Goal: Task Accomplishment & Management: Manage account settings

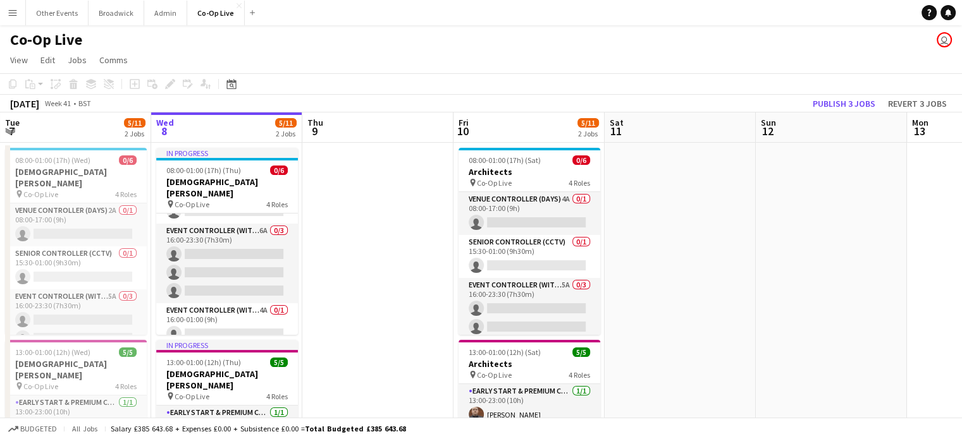
scroll to position [133, 0]
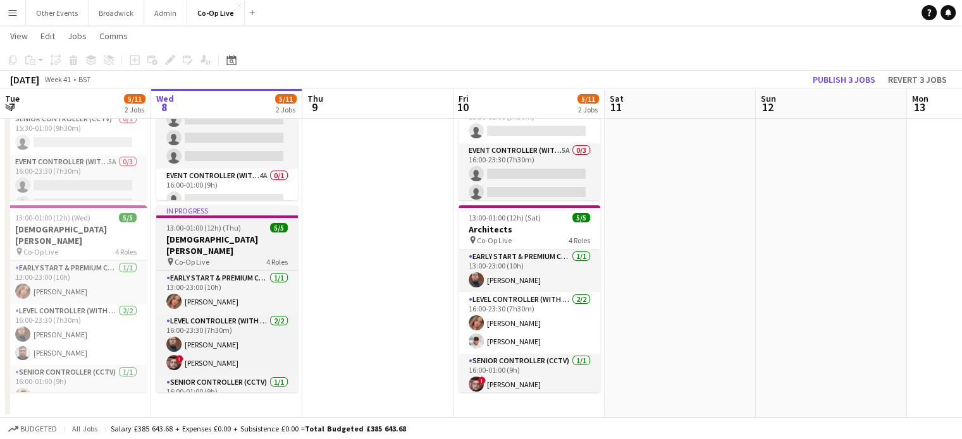
click at [208, 257] on div "pin Co-Op Live 4 Roles" at bounding box center [227, 262] width 142 height 10
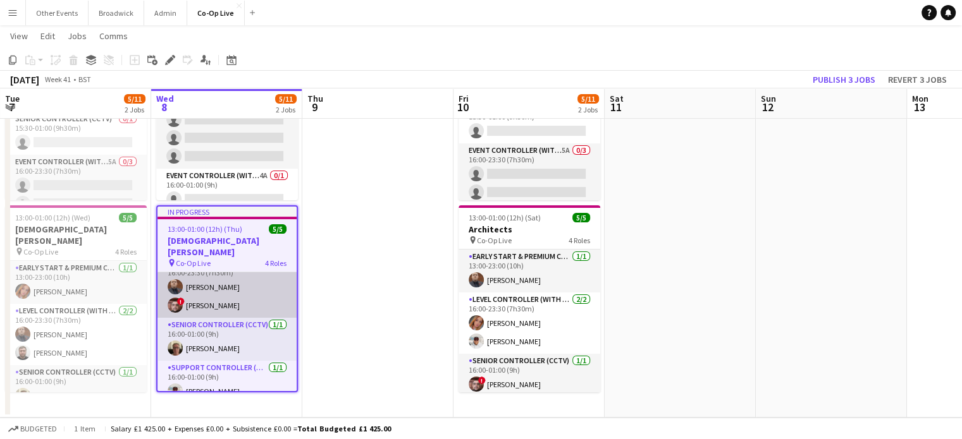
scroll to position [0, 0]
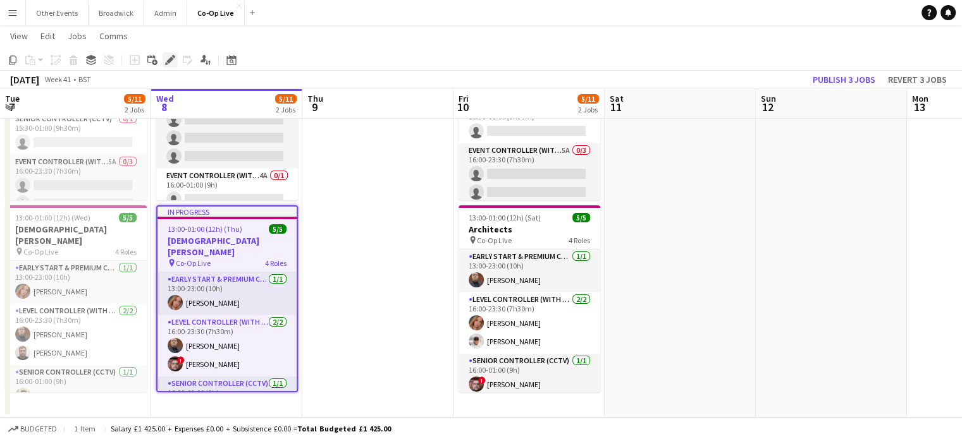
click at [168, 61] on icon at bounding box center [169, 60] width 7 height 7
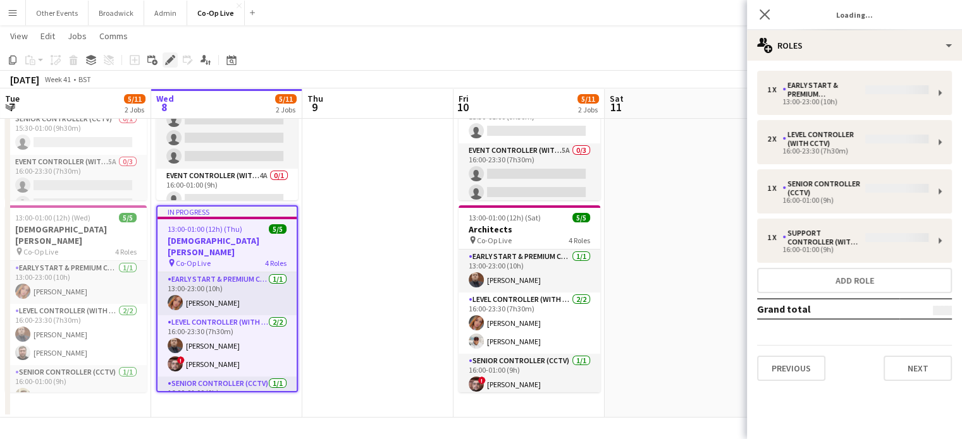
type input "*********"
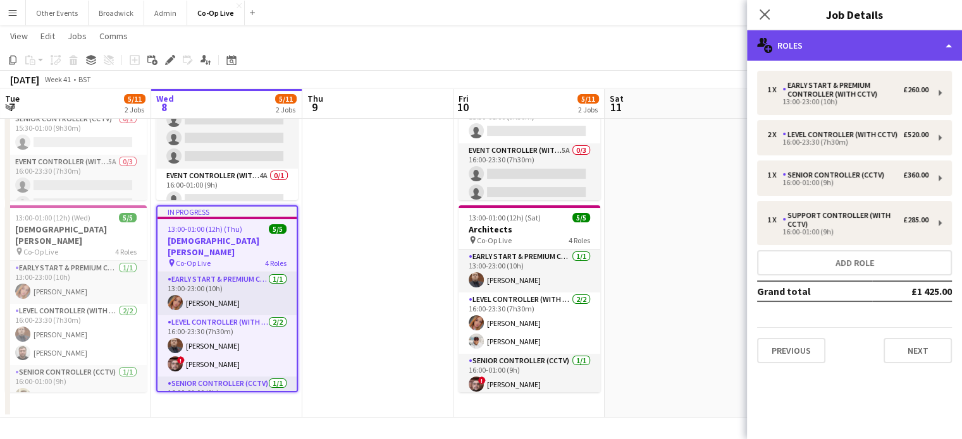
click at [817, 52] on div "multiple-users-add Roles" at bounding box center [854, 45] width 215 height 30
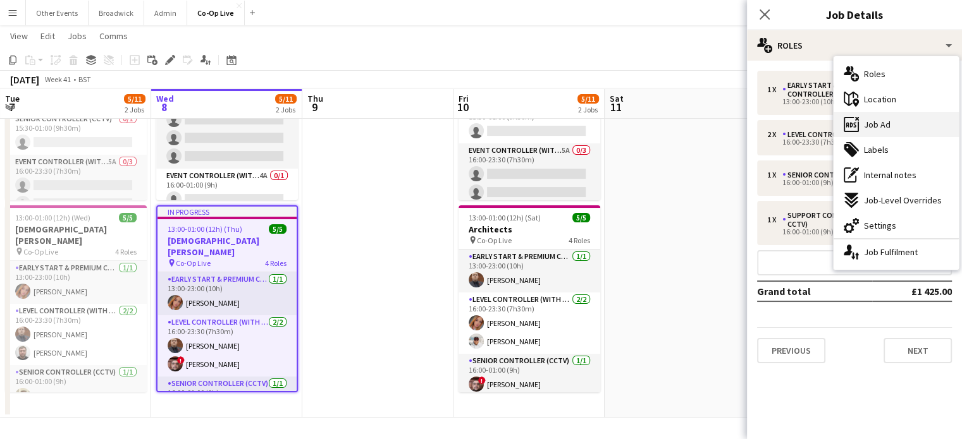
click at [898, 123] on div "ads-window Job Ad" at bounding box center [895, 124] width 125 height 25
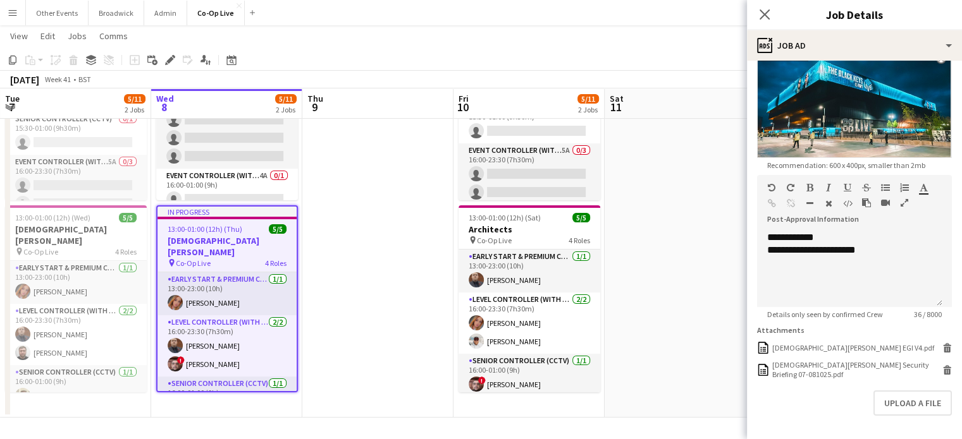
scroll to position [268, 0]
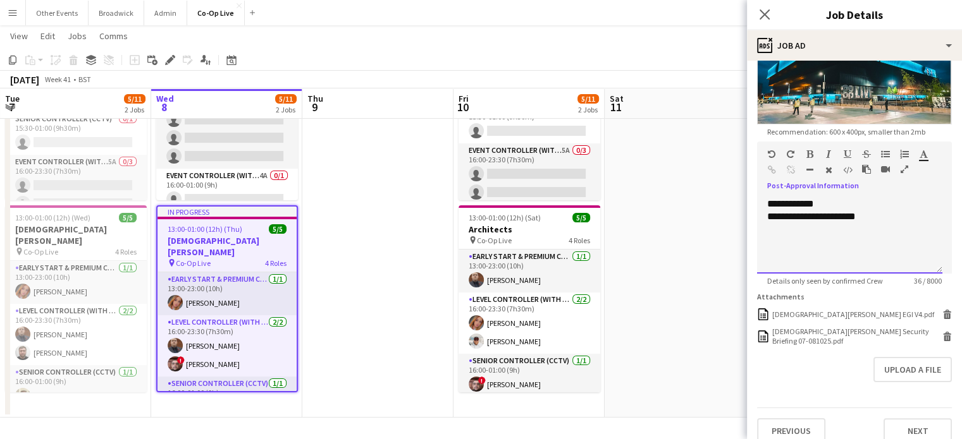
click at [876, 235] on div "**********" at bounding box center [849, 236] width 185 height 76
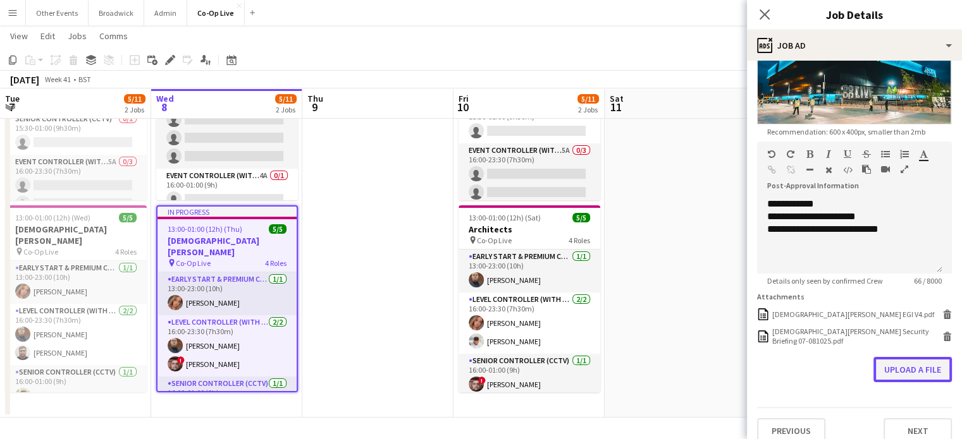
click at [905, 360] on button "Upload a file" at bounding box center [912, 369] width 78 height 25
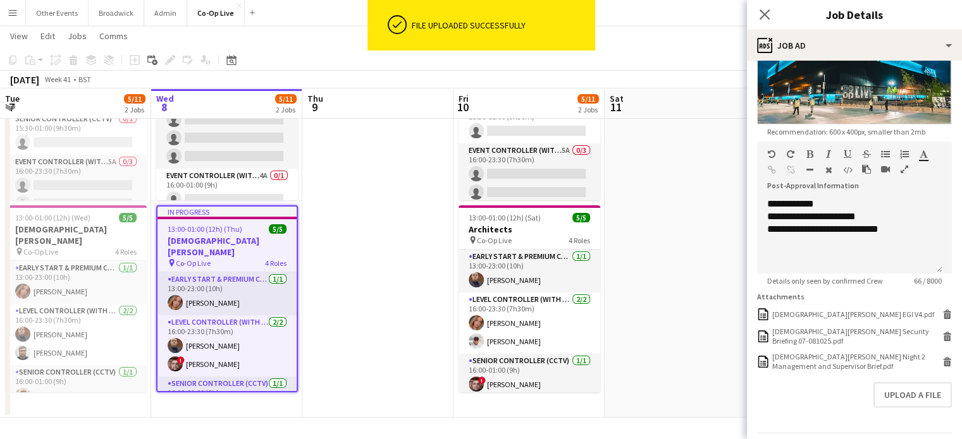
click at [236, 225] on span "13:00-01:00 (12h) (Thu)" at bounding box center [205, 228] width 75 height 9
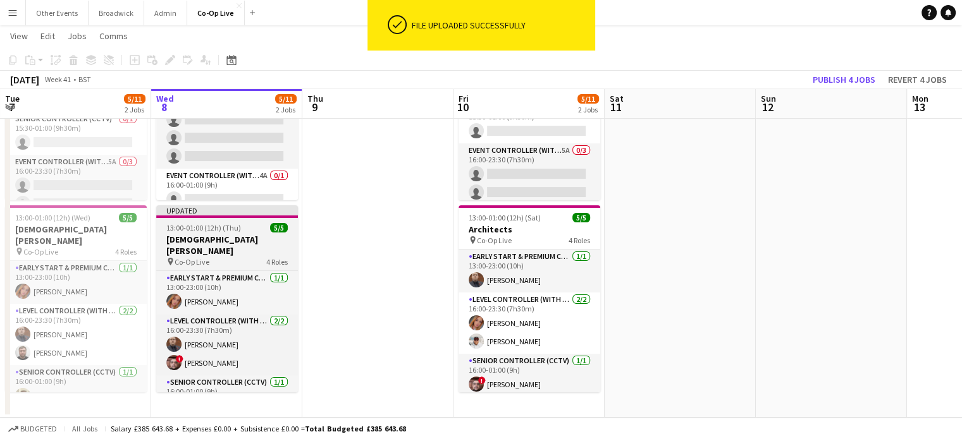
click at [246, 231] on div "13:00-01:00 (12h) (Thu) 5/5" at bounding box center [227, 227] width 142 height 9
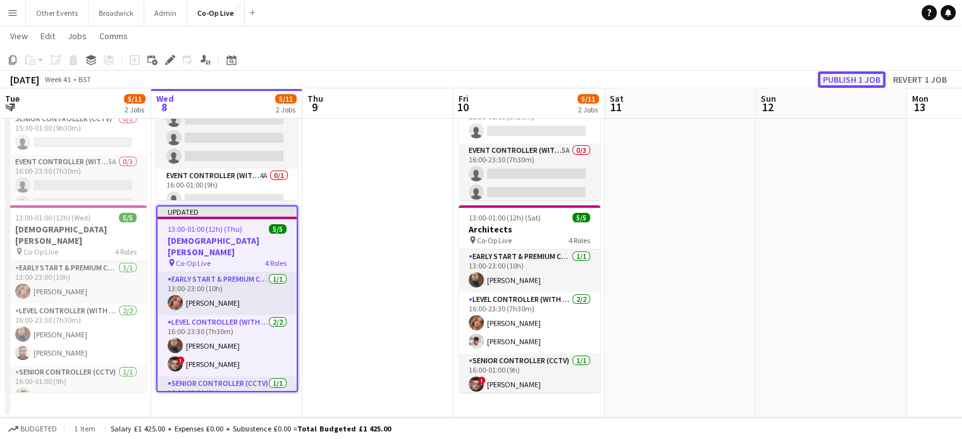
click at [835, 85] on button "Publish 1 job" at bounding box center [852, 79] width 68 height 16
click at [111, 16] on button "Broadwick Close" at bounding box center [117, 13] width 56 height 25
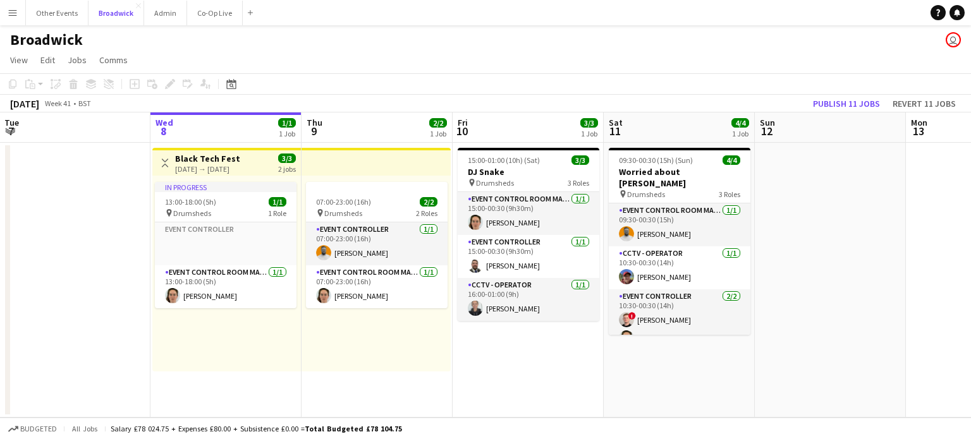
scroll to position [0, 302]
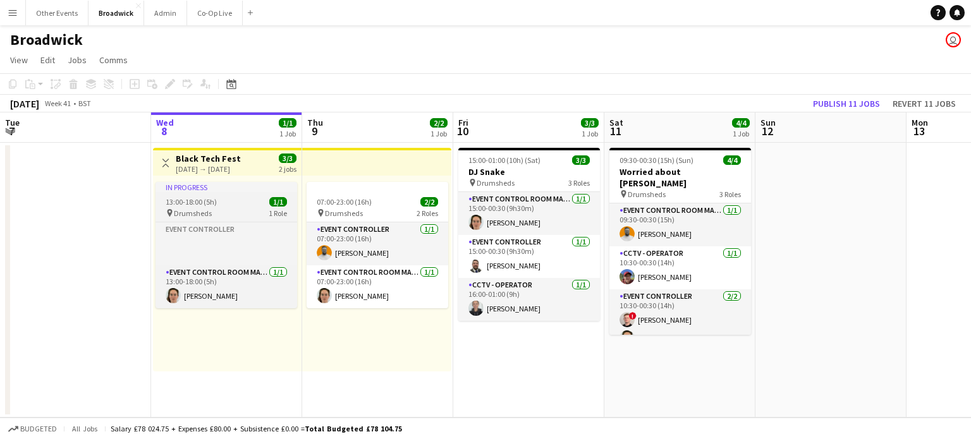
click at [233, 207] on app-job-card "In progress 13:00-18:00 (5h) 1/1 pin Drumsheds 1 Role Event Controller Click to…" at bounding box center [227, 245] width 142 height 126
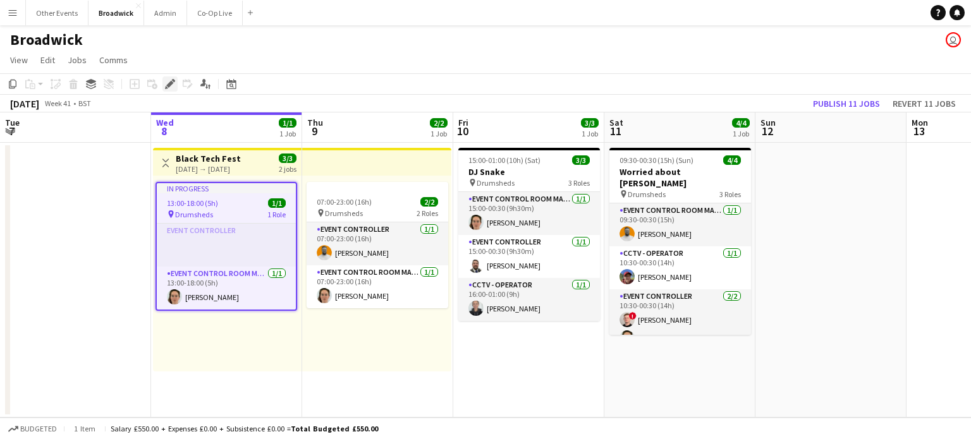
click at [177, 82] on div "Edit" at bounding box center [169, 84] width 15 height 15
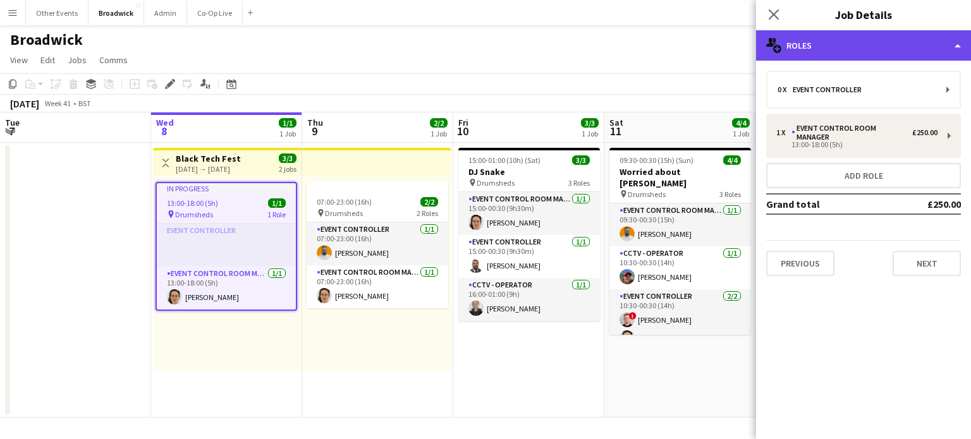
click at [831, 45] on div "multiple-users-add Roles" at bounding box center [863, 45] width 215 height 30
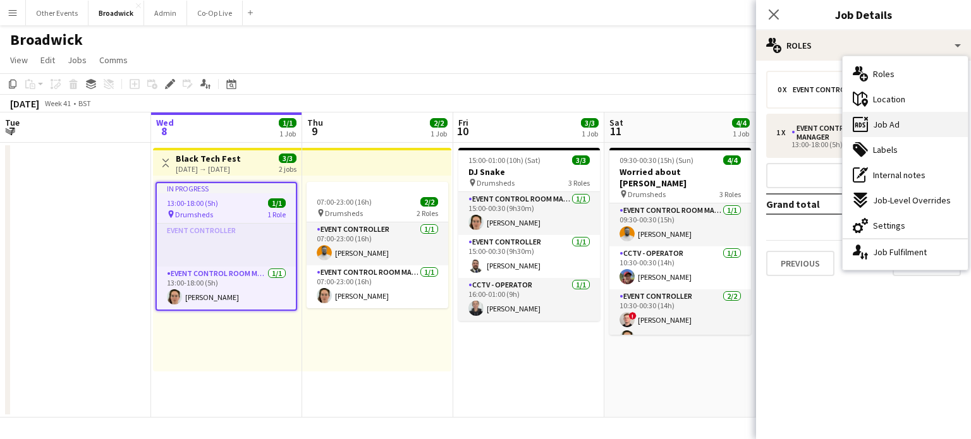
click at [912, 131] on div "ads-window Job Ad" at bounding box center [905, 124] width 125 height 25
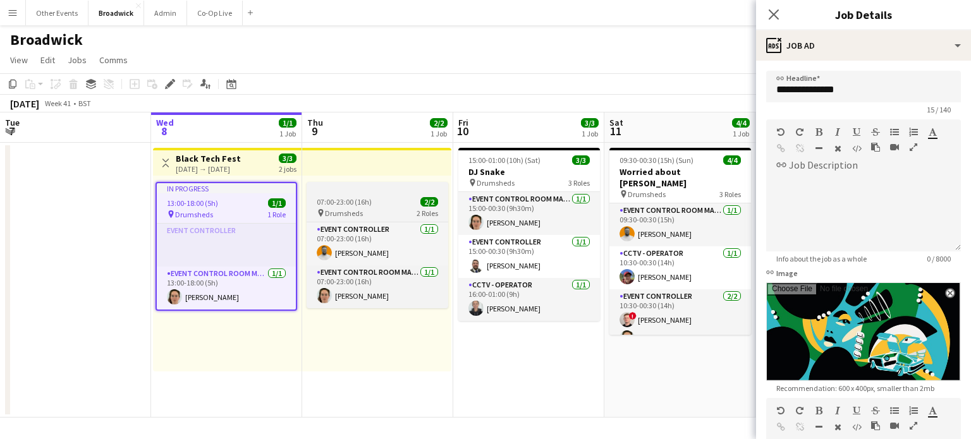
click at [353, 193] on app-job-card "07:00-23:00 (16h) 2/2 pin Drumsheds 2 Roles Event Controller [DATE] 07:00-23:00…" at bounding box center [378, 245] width 142 height 126
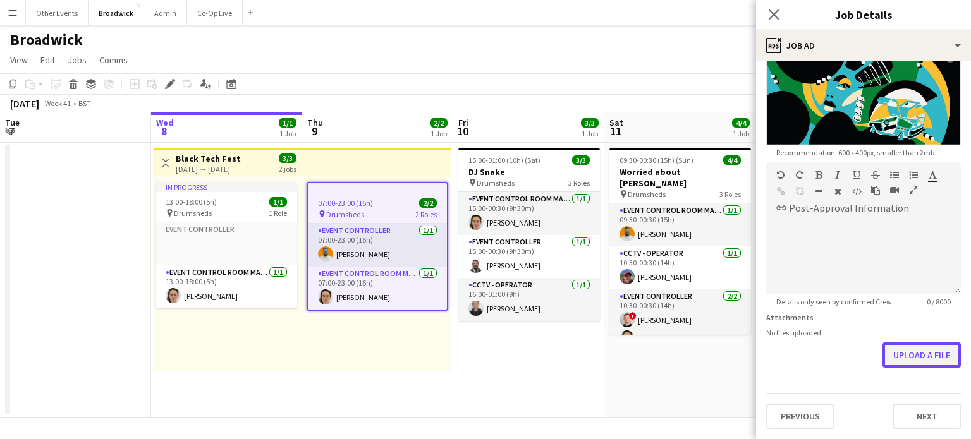
scroll to position [230, 0]
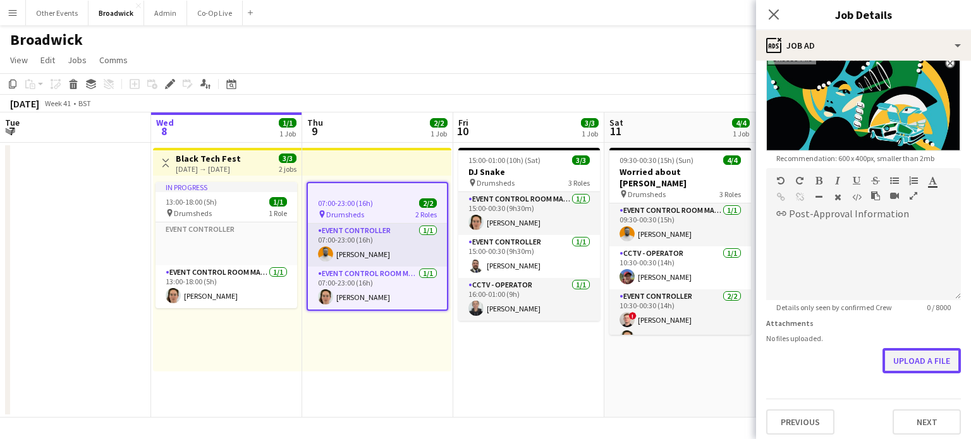
click at [918, 341] on form "**********" at bounding box center [863, 138] width 215 height 594
click at [912, 352] on button "Upload a file" at bounding box center [922, 360] width 78 height 25
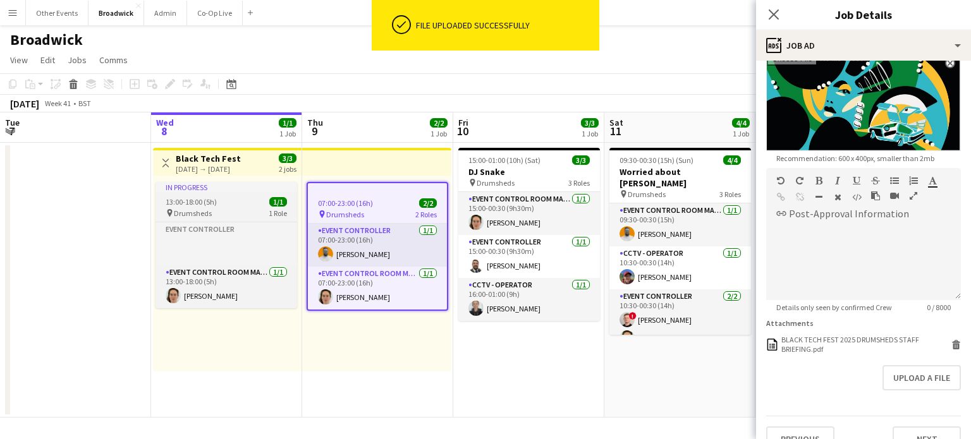
click at [210, 210] on div "pin Drumsheds 1 Role" at bounding box center [227, 213] width 142 height 10
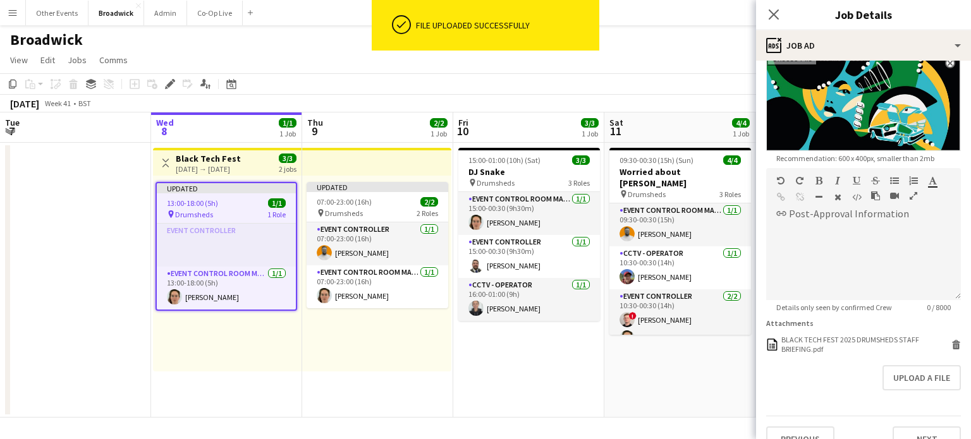
click at [222, 212] on div "pin Drumsheds 1 Role" at bounding box center [226, 214] width 139 height 10
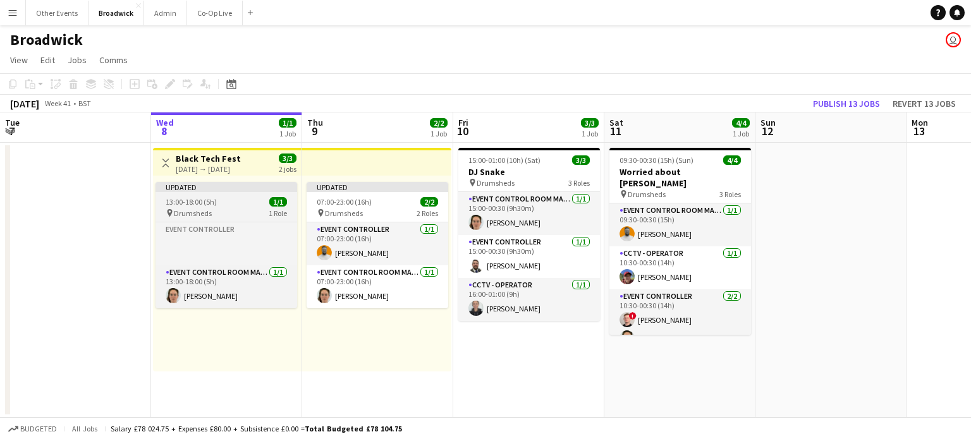
click at [223, 199] on div "13:00-18:00 (5h) 1/1" at bounding box center [227, 201] width 142 height 9
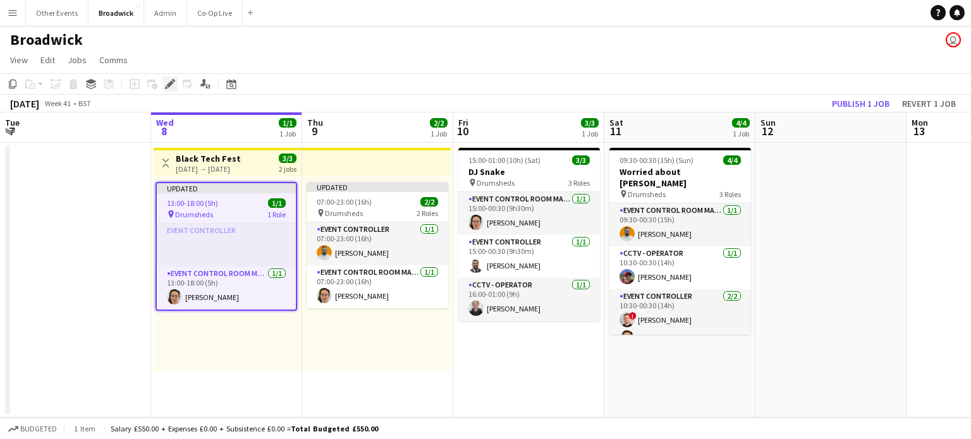
click at [166, 82] on icon "Edit" at bounding box center [170, 84] width 10 height 10
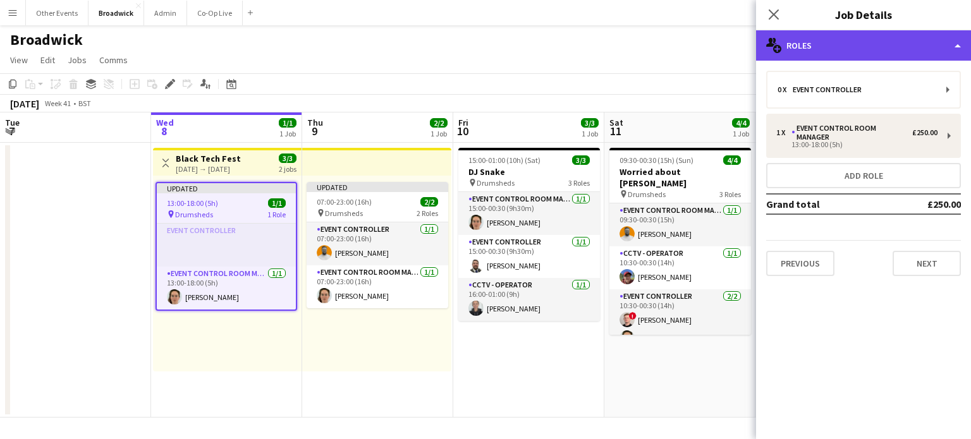
click at [827, 52] on div "multiple-users-add Roles" at bounding box center [863, 45] width 215 height 30
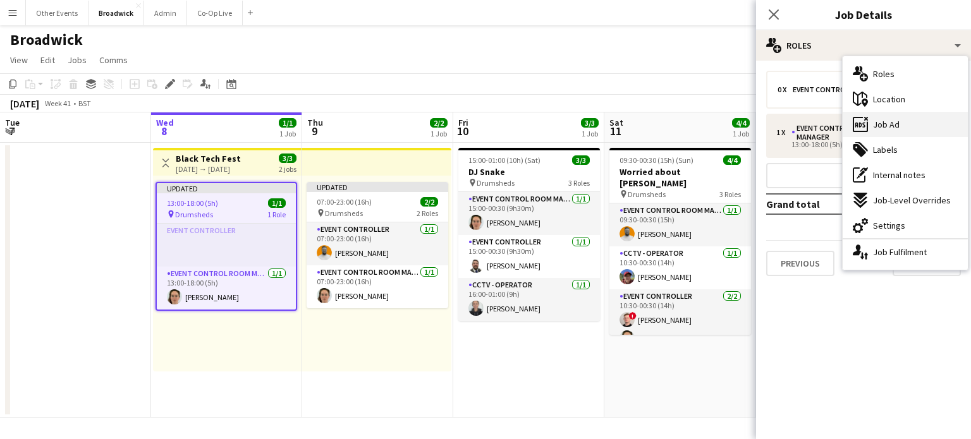
click at [926, 128] on div "ads-window Job Ad" at bounding box center [905, 124] width 125 height 25
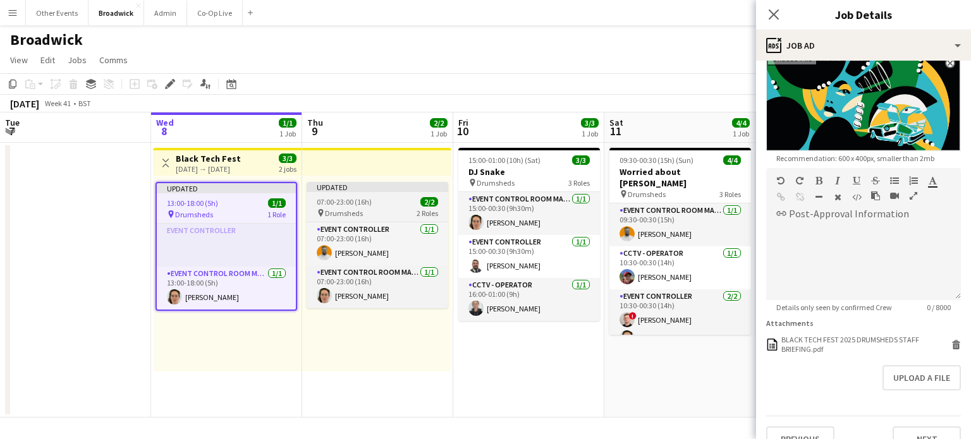
click at [360, 205] on span "07:00-23:00 (16h)" at bounding box center [344, 201] width 55 height 9
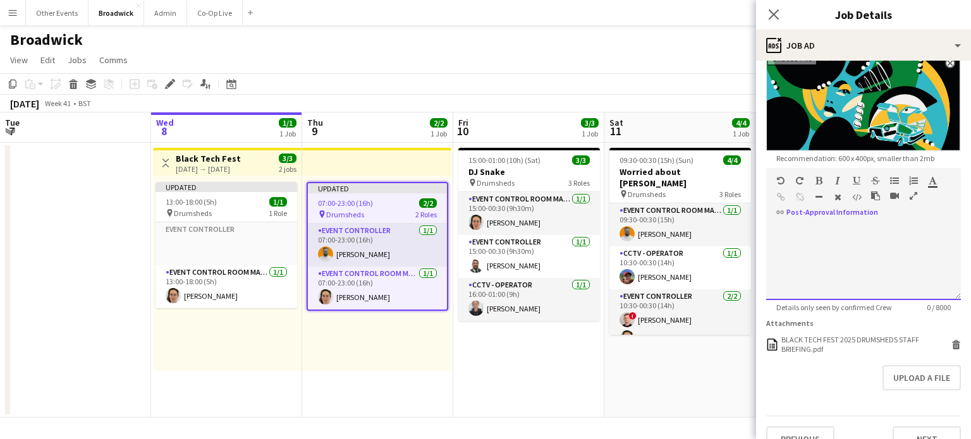
click at [781, 235] on div at bounding box center [863, 262] width 195 height 76
click at [440, 87] on app-toolbar "Copy Paste Paste Ctrl+V Paste with crew Ctrl+Shift+V Paste linked Job [GEOGRAPH…" at bounding box center [485, 83] width 971 height 21
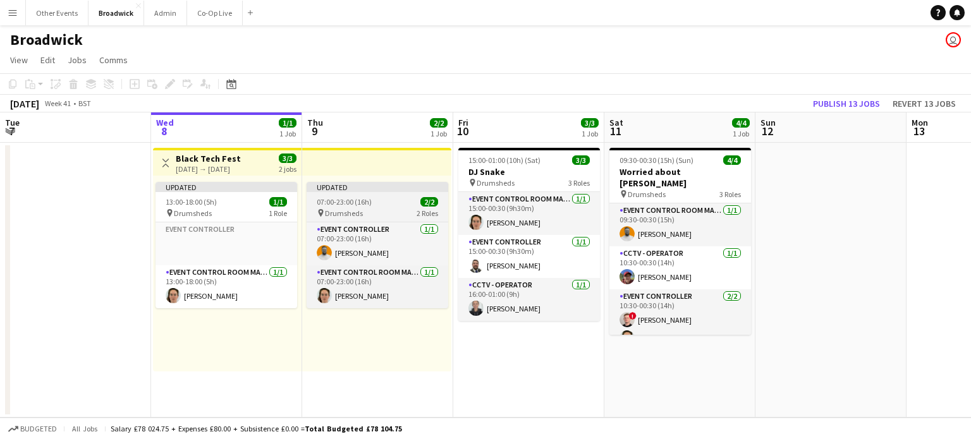
click at [346, 200] on span "07:00-23:00 (16h)" at bounding box center [344, 201] width 55 height 9
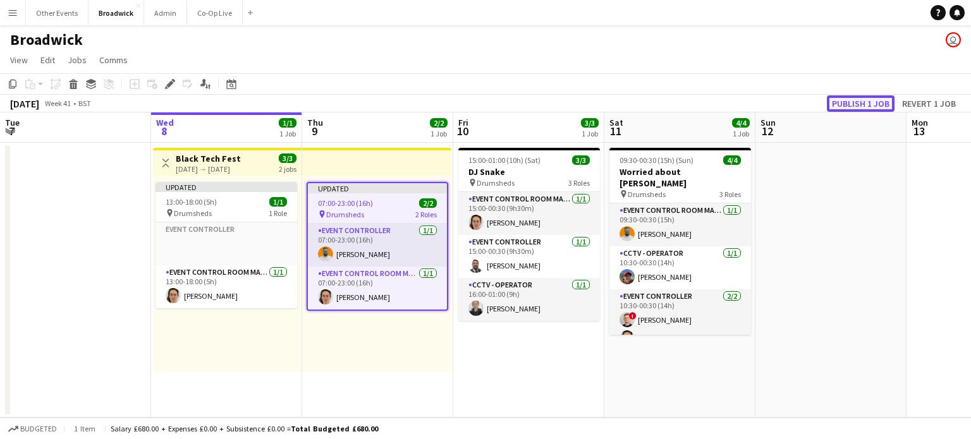
click at [870, 106] on button "Publish 1 job" at bounding box center [861, 103] width 68 height 16
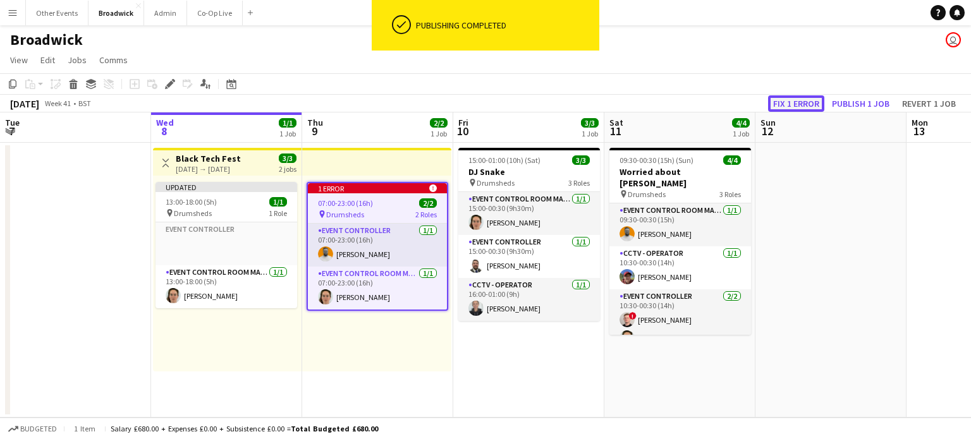
click at [783, 108] on button "Fix 1 error" at bounding box center [796, 103] width 56 height 16
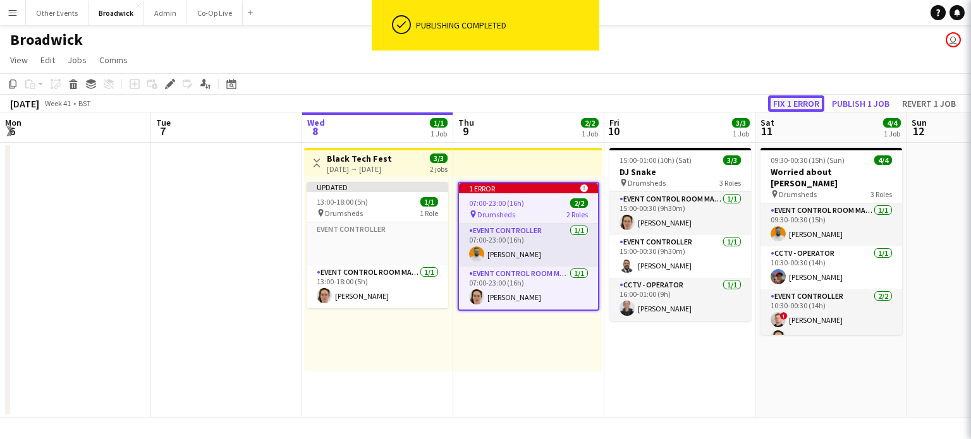
scroll to position [0, 435]
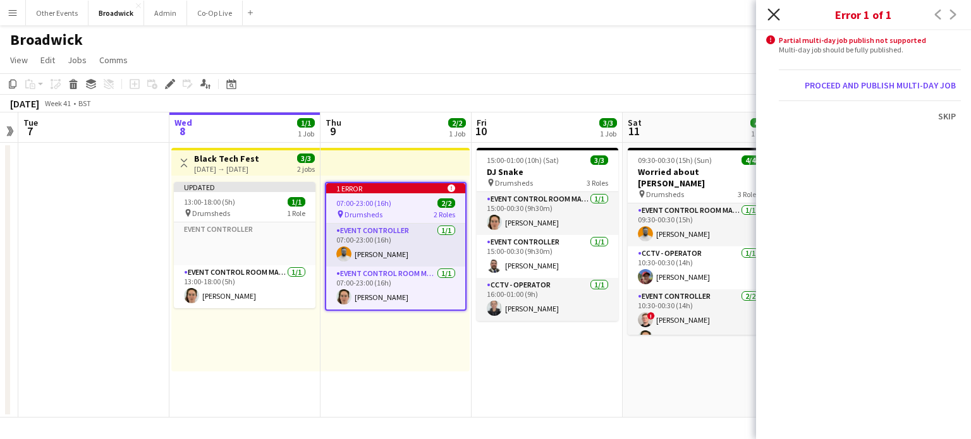
click at [773, 10] on icon "Close pop-in" at bounding box center [774, 14] width 12 height 12
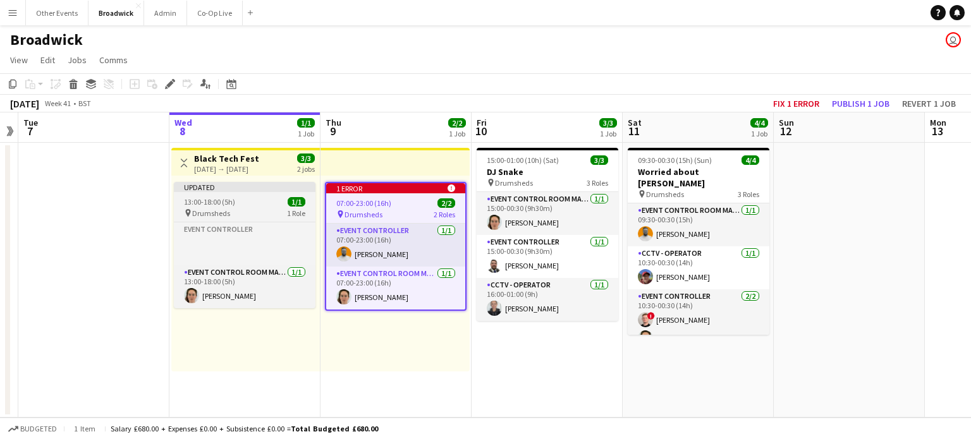
click at [233, 209] on div "pin Drumsheds 1 Role" at bounding box center [245, 213] width 142 height 10
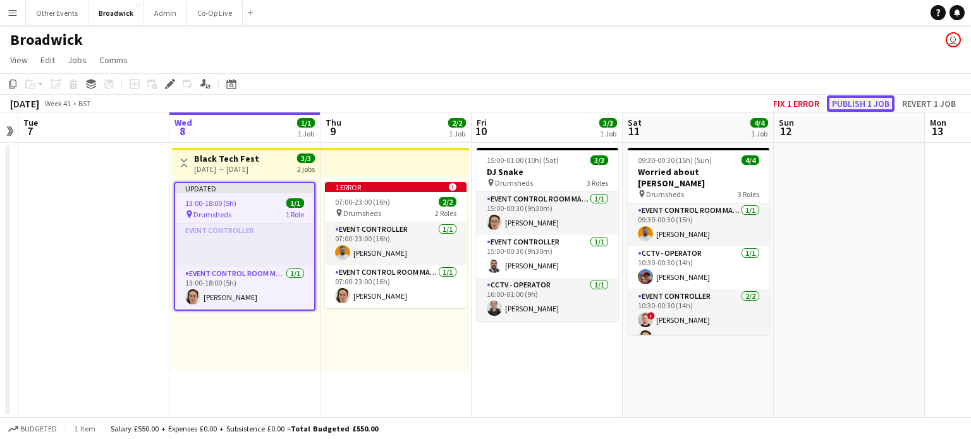
click at [865, 106] on button "Publish 1 job" at bounding box center [861, 103] width 68 height 16
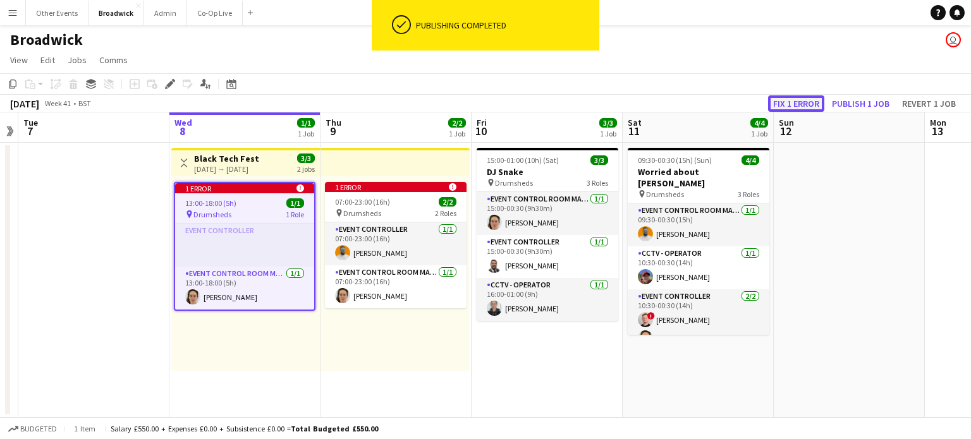
click at [789, 106] on button "Fix 1 error" at bounding box center [796, 103] width 56 height 16
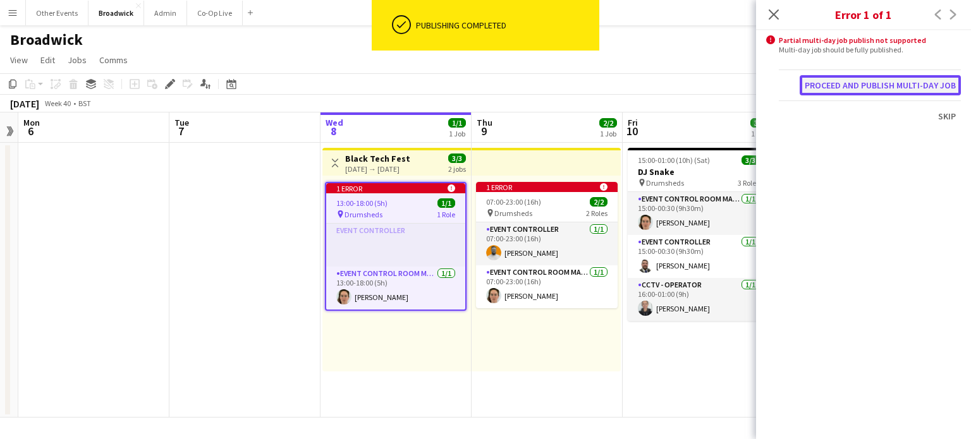
click at [885, 83] on button "Proceed and publish multi-day job" at bounding box center [880, 85] width 161 height 20
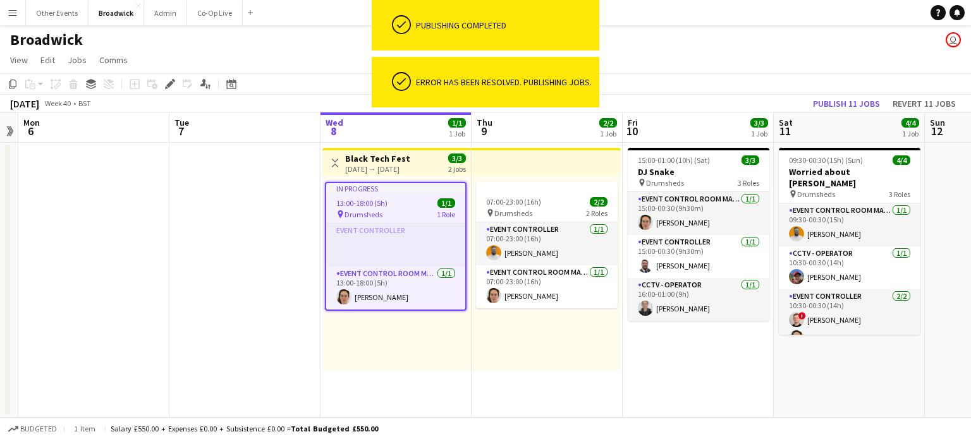
click at [740, 97] on div "[DATE] Week 40 • BST Publish 11 jobs Revert 11 jobs" at bounding box center [485, 104] width 971 height 18
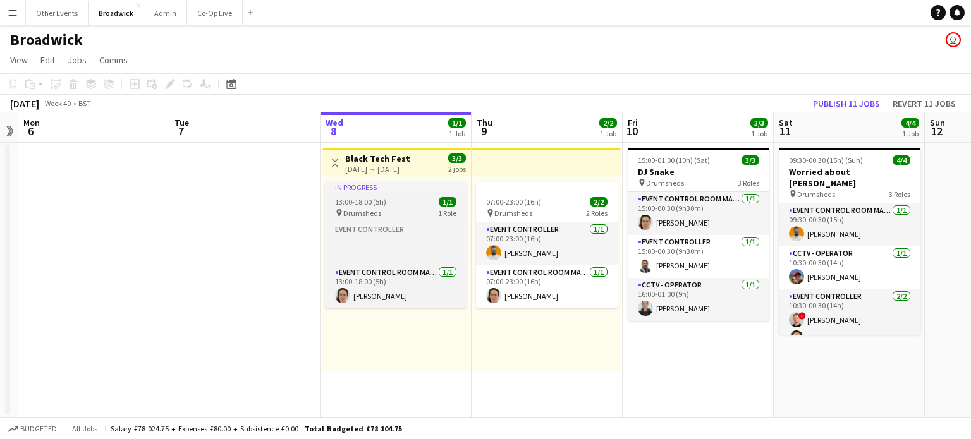
click at [392, 204] on div "13:00-18:00 (5h) 1/1" at bounding box center [396, 201] width 142 height 9
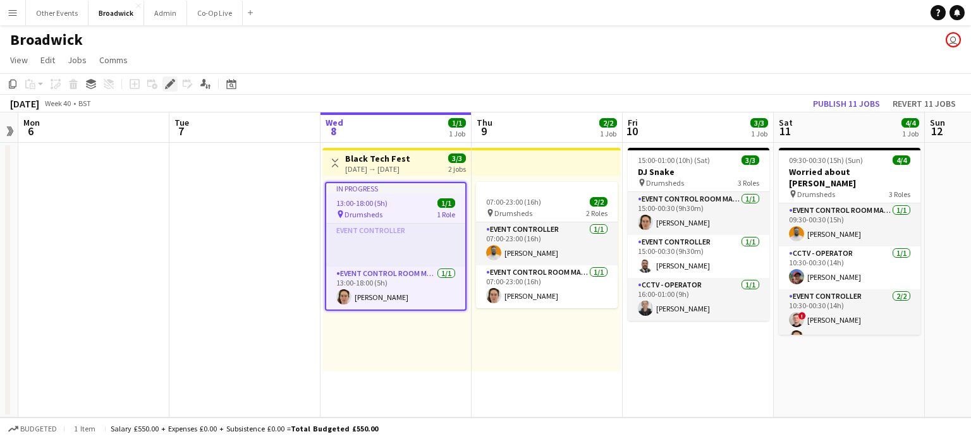
click at [169, 81] on icon "Edit" at bounding box center [170, 84] width 10 height 10
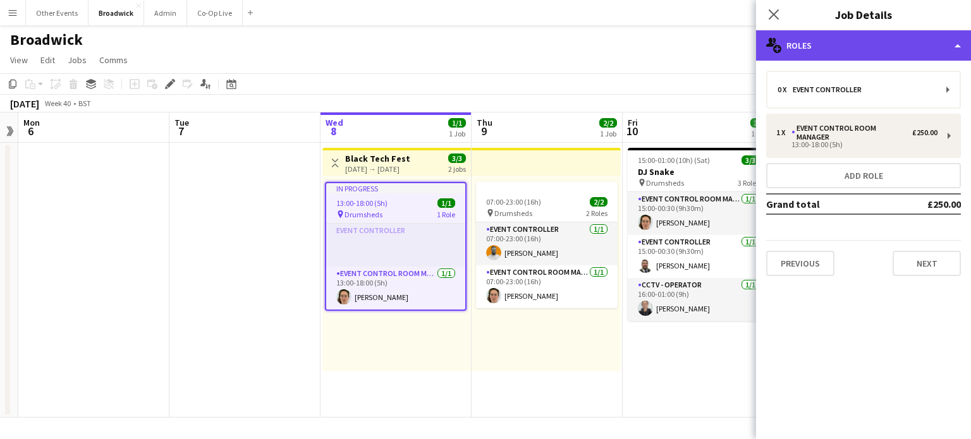
click at [822, 50] on div "multiple-users-add Roles" at bounding box center [863, 45] width 215 height 30
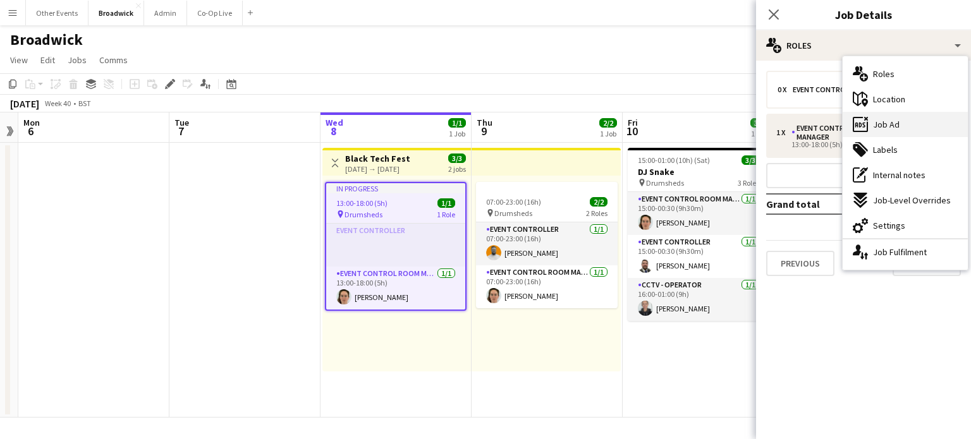
click at [910, 133] on div "ads-window Job Ad" at bounding box center [905, 124] width 125 height 25
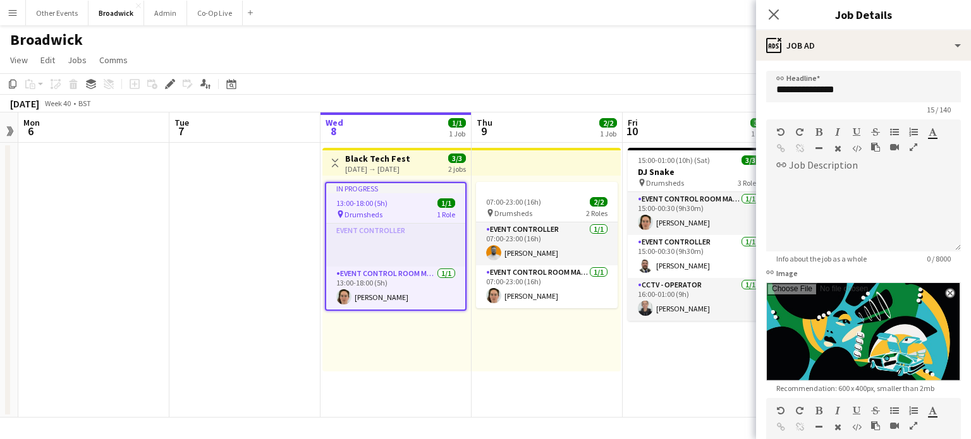
scroll to position [247, 0]
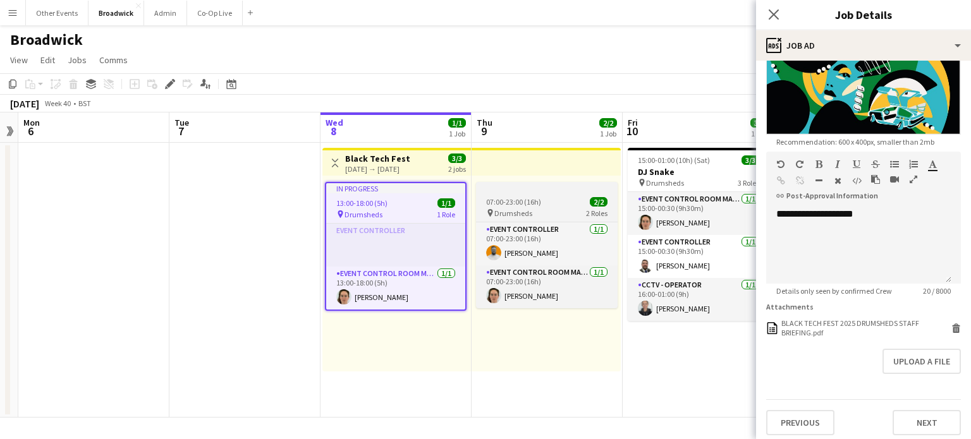
click at [521, 189] on div at bounding box center [547, 187] width 142 height 10
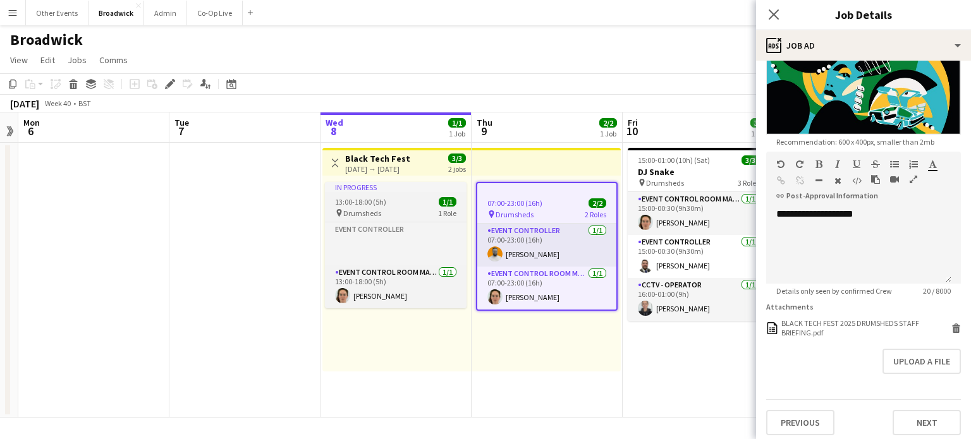
click at [374, 204] on span "13:00-18:00 (5h)" at bounding box center [360, 201] width 51 height 9
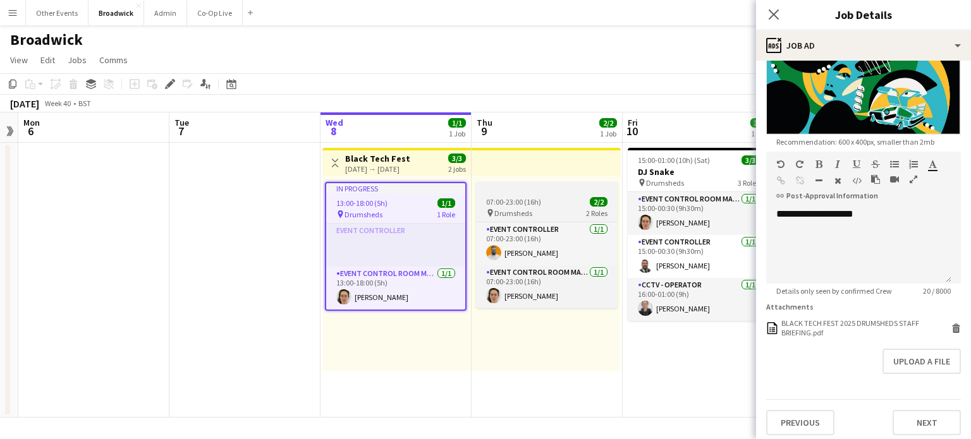
click at [513, 200] on span "07:00-23:00 (16h)" at bounding box center [513, 201] width 55 height 9
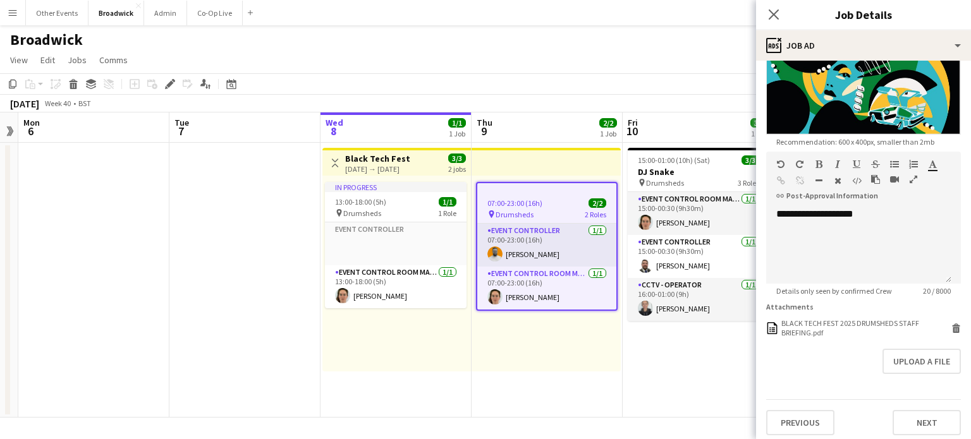
click at [608, 78] on app-toolbar "Copy Paste Paste Ctrl+V Paste with crew Ctrl+Shift+V Paste linked Job [GEOGRAPH…" at bounding box center [485, 83] width 971 height 21
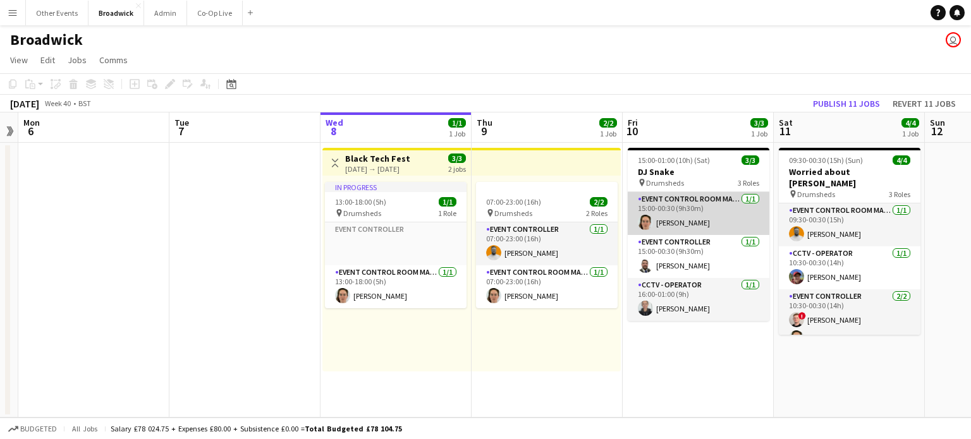
click at [696, 215] on app-card-role "Event Control Room Manager [DATE] 15:00-00:30 (9h30m) [PERSON_NAME]" at bounding box center [699, 213] width 142 height 43
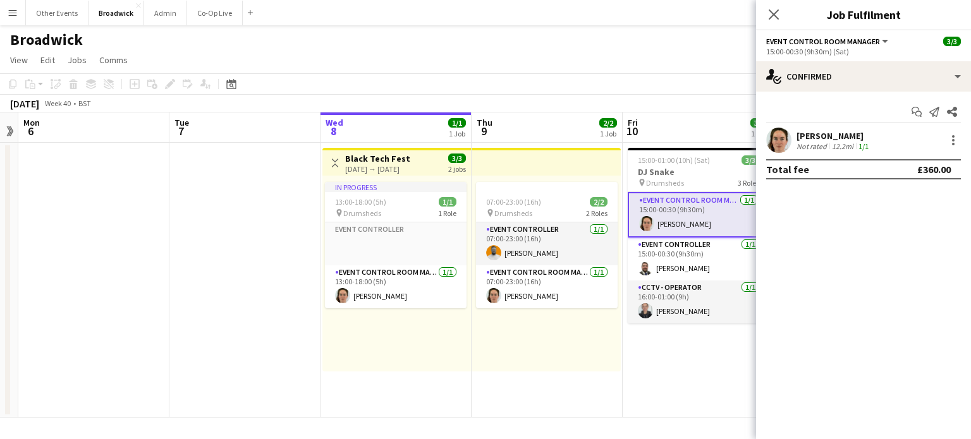
click at [779, 137] on app-user-avatar at bounding box center [778, 140] width 25 height 25
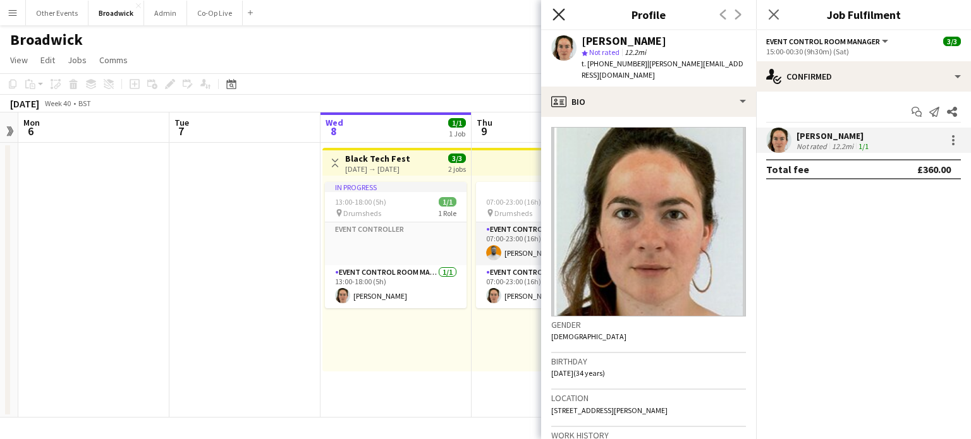
click at [563, 16] on icon "Close pop-in" at bounding box center [559, 14] width 12 height 12
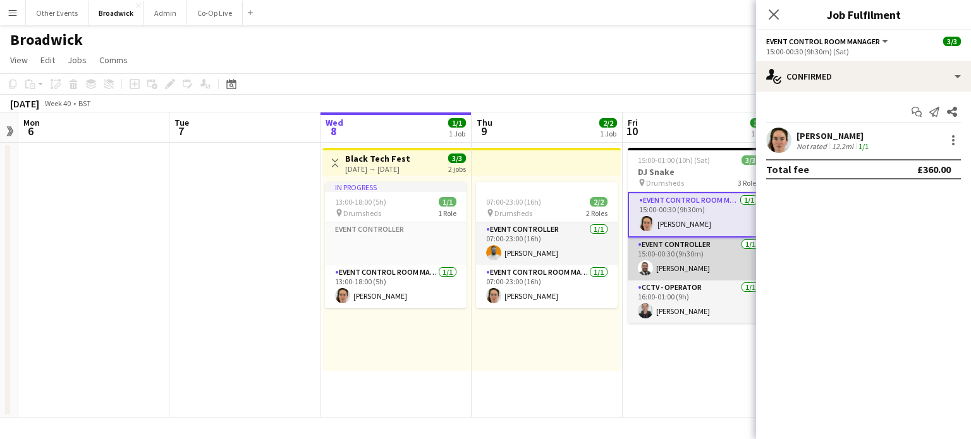
click at [651, 262] on app-card-role "Event Controller [DATE] 15:00-00:30 (9h30m) [PERSON_NAME]" at bounding box center [699, 259] width 142 height 43
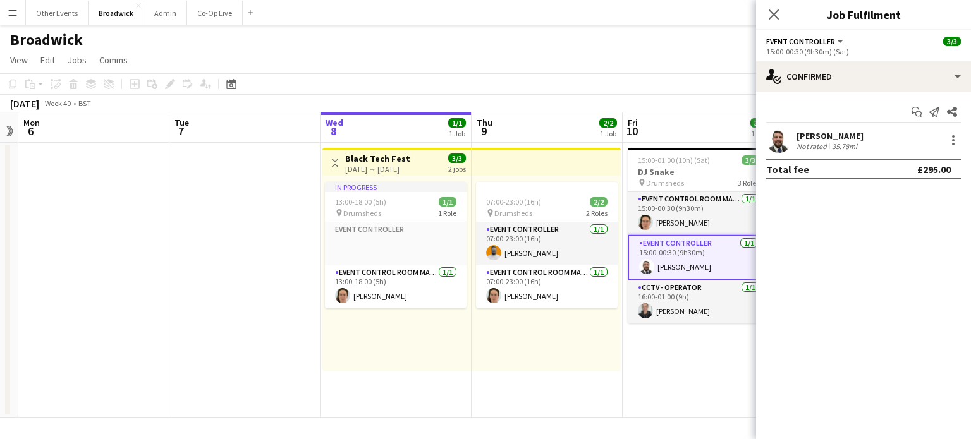
click at [782, 145] on app-user-avatar at bounding box center [778, 140] width 25 height 25
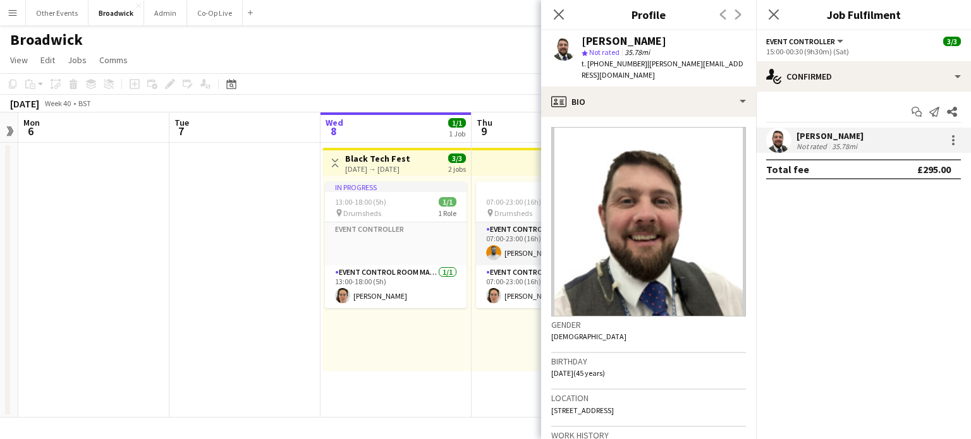
drag, startPoint x: 720, startPoint y: 65, endPoint x: 641, endPoint y: 64, distance: 79.7
click at [641, 64] on span "| [PERSON_NAME][EMAIL_ADDRESS][DOMAIN_NAME]" at bounding box center [663, 69] width 162 height 21
copy span "[PERSON_NAME][EMAIL_ADDRESS][DOMAIN_NAME]"
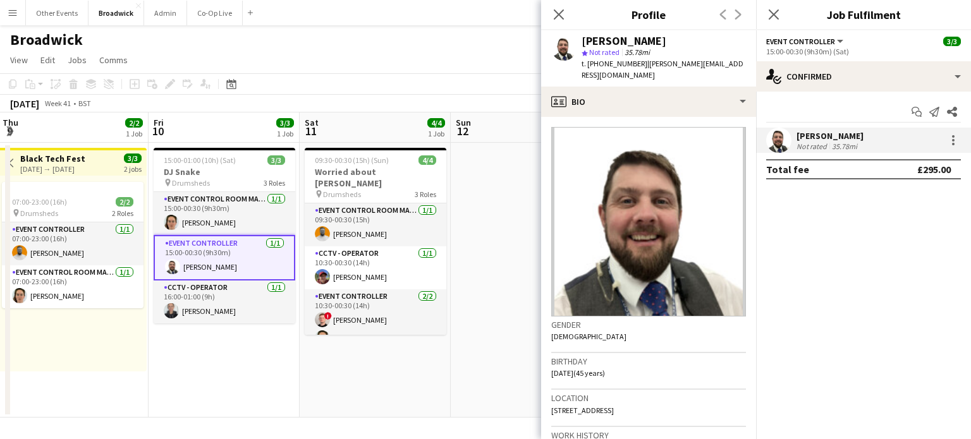
scroll to position [0, 455]
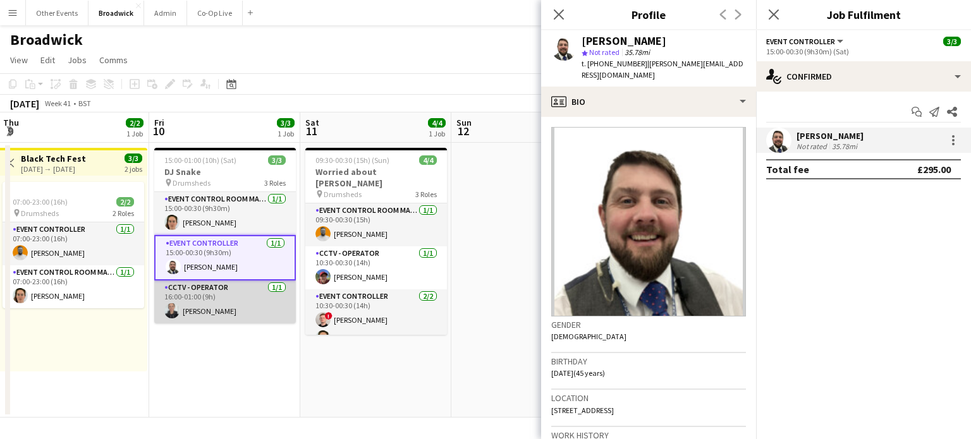
click at [243, 310] on app-card-role "CCTV - Operator [DATE] 16:00-01:00 (9h) [PERSON_NAME]" at bounding box center [225, 302] width 142 height 43
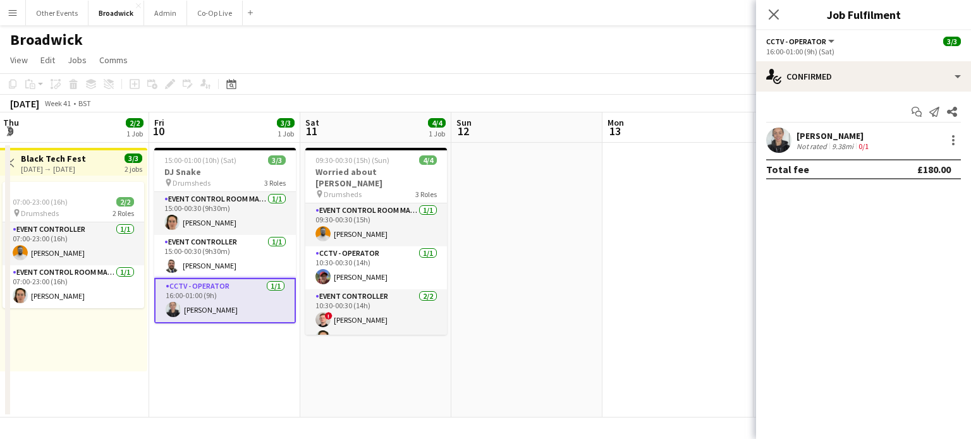
click at [771, 149] on app-user-avatar at bounding box center [778, 140] width 25 height 25
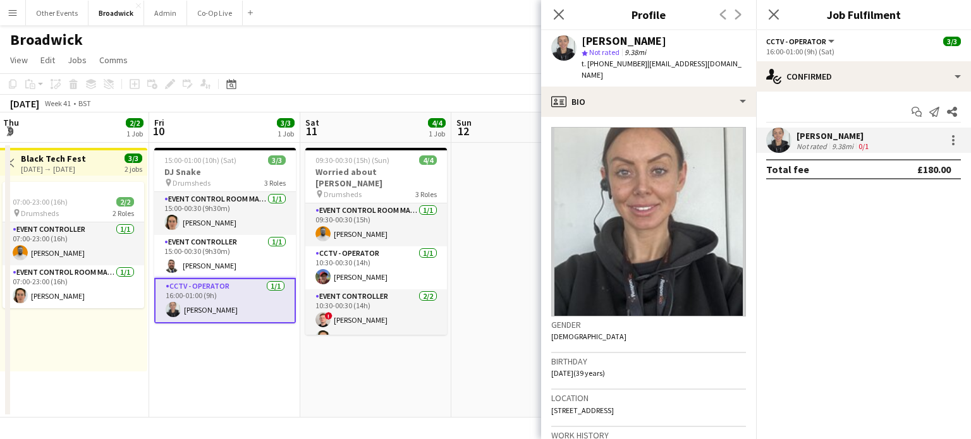
drag, startPoint x: 723, startPoint y: 63, endPoint x: 643, endPoint y: 65, distance: 80.3
click at [643, 65] on div "[PERSON_NAME] star Not rated 9.38mi t. [PHONE_NUMBER] | [EMAIL_ADDRESS][DOMAIN_…" at bounding box center [648, 58] width 215 height 56
copy span "[EMAIL_ADDRESS][DOMAIN_NAME]"
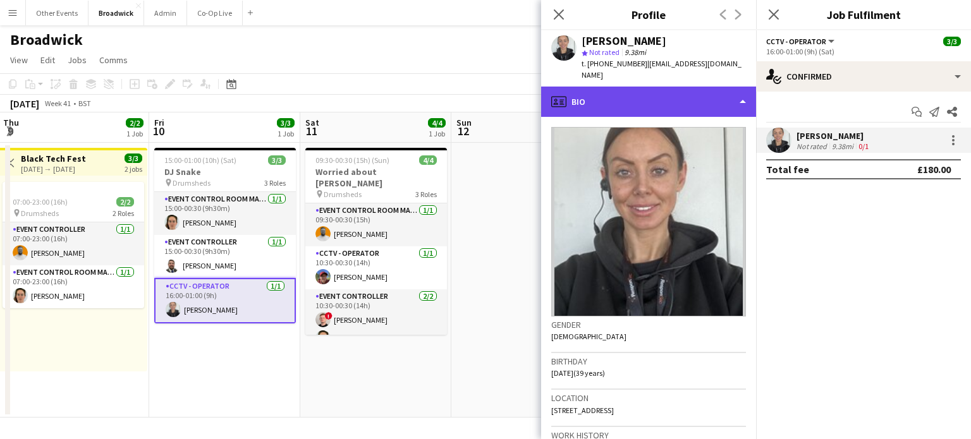
click at [726, 97] on div "profile Bio" at bounding box center [648, 102] width 215 height 30
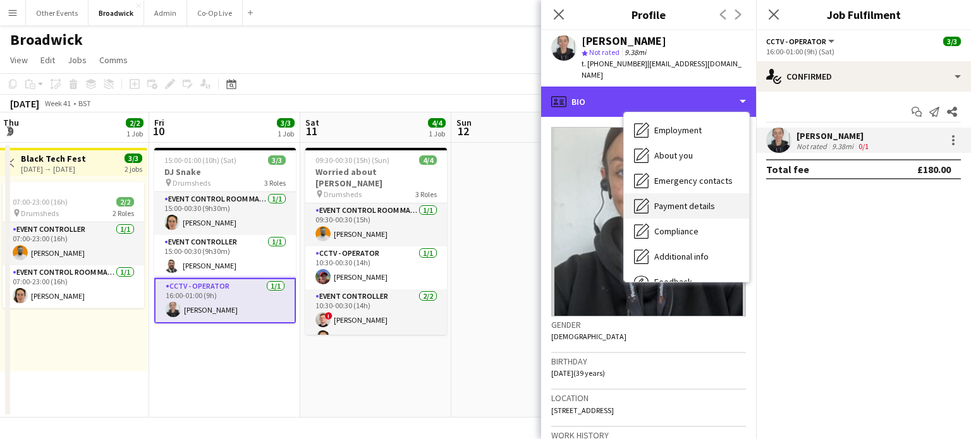
scroll to position [54, 0]
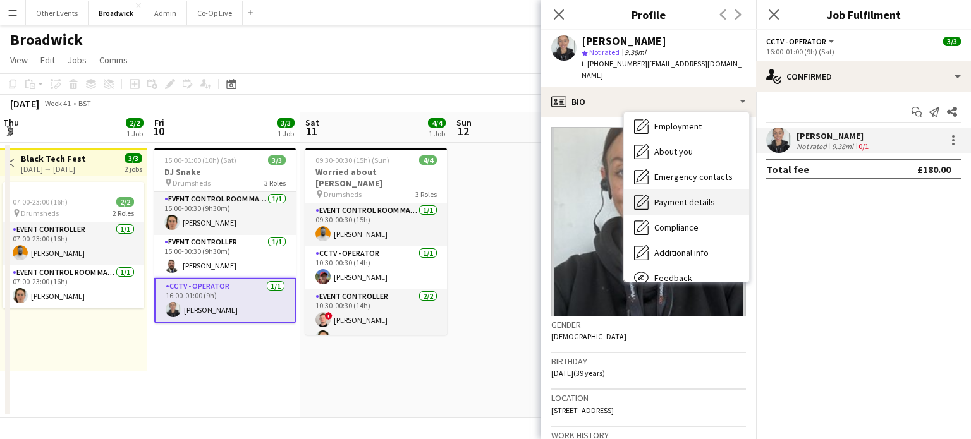
click at [690, 247] on div "Additional info Additional info" at bounding box center [686, 252] width 125 height 25
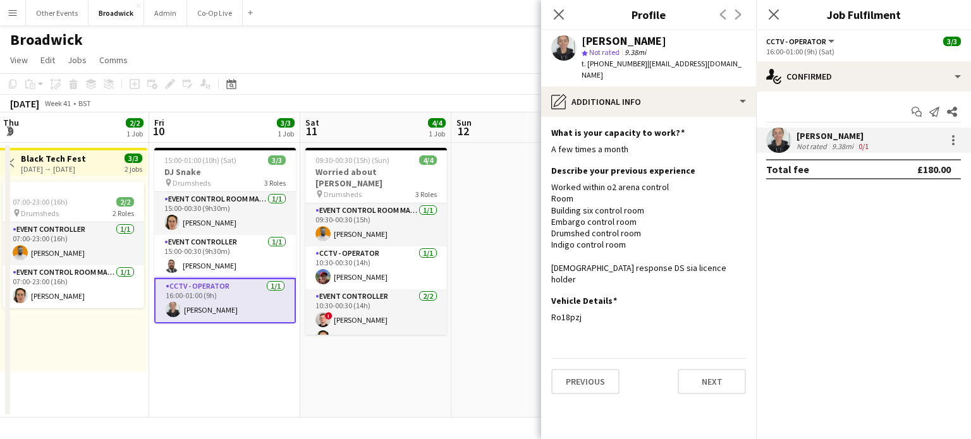
drag, startPoint x: 585, startPoint y: 295, endPoint x: 546, endPoint y: 292, distance: 39.3
click at [546, 292] on app-section-data-types "What is your capacity to work? Edit this field A few times a month Describe you…" at bounding box center [648, 278] width 215 height 322
copy div "Ro18pzj"
drag, startPoint x: 636, startPoint y: 64, endPoint x: 588, endPoint y: 69, distance: 48.3
click at [588, 69] on div "t. [PHONE_NUMBER] | [EMAIL_ADDRESS][DOMAIN_NAME]" at bounding box center [664, 69] width 164 height 23
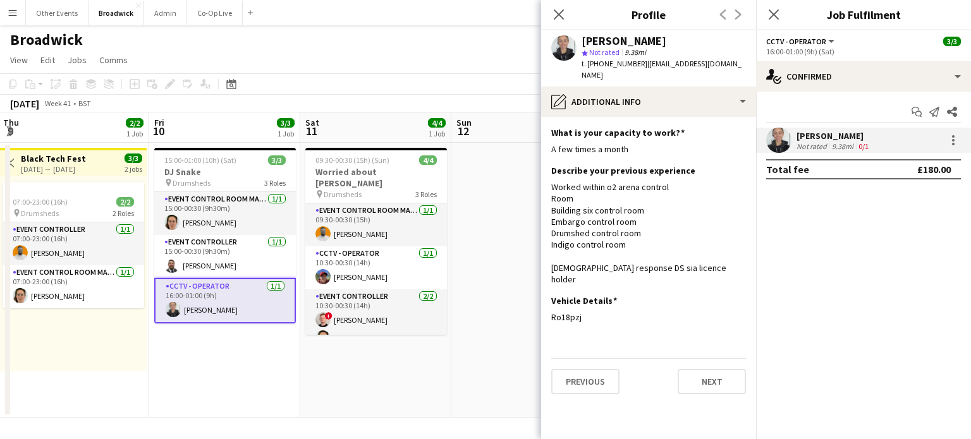
copy span "[PHONE_NUMBER]"
click at [210, 267] on app-card-role "Event Controller [DATE] 15:00-00:30 (9h30m) [PERSON_NAME]" at bounding box center [225, 256] width 142 height 43
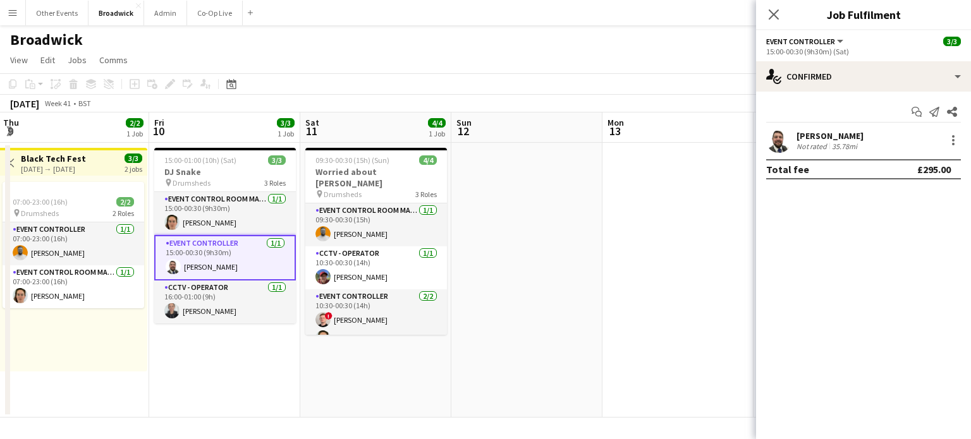
click at [778, 137] on app-user-avatar at bounding box center [778, 140] width 25 height 25
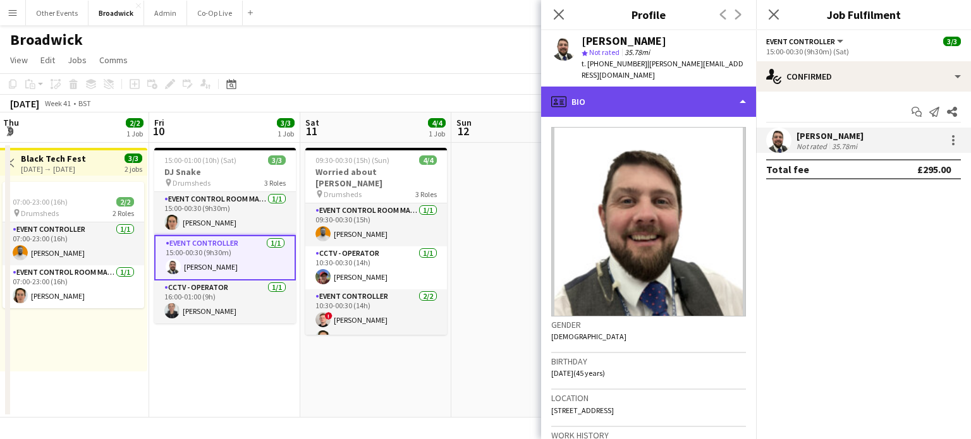
click at [731, 98] on div "profile Bio" at bounding box center [648, 102] width 215 height 30
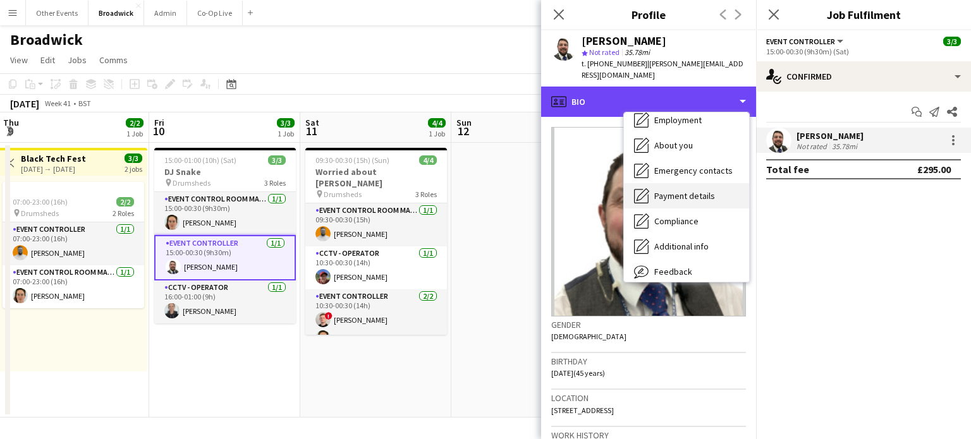
scroll to position [63, 0]
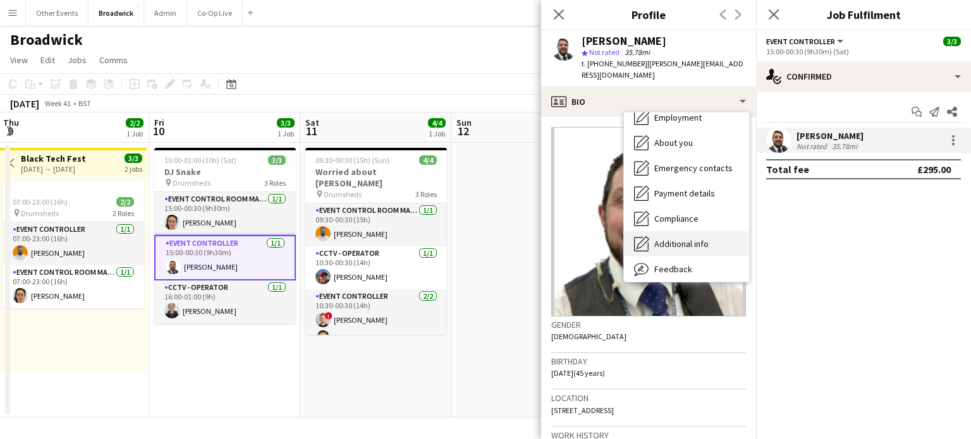
click at [689, 238] on div "Additional info Additional info" at bounding box center [686, 243] width 125 height 25
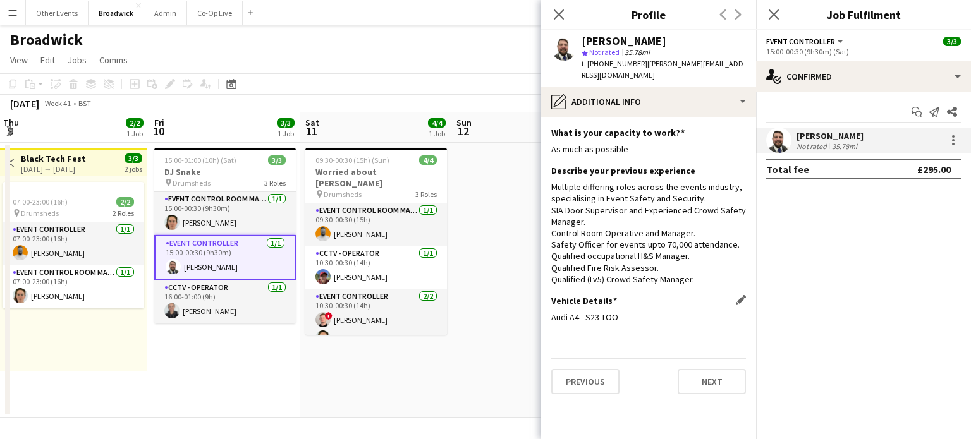
drag, startPoint x: 619, startPoint y: 308, endPoint x: 586, endPoint y: 308, distance: 32.9
click at [586, 312] on div "Audi A4 - S23 TOO" at bounding box center [648, 317] width 195 height 11
copy div "S23 TOO"
drag, startPoint x: 636, startPoint y: 66, endPoint x: 587, endPoint y: 70, distance: 49.5
click at [587, 70] on div "t. [PHONE_NUMBER] | [PERSON_NAME][EMAIL_ADDRESS][DOMAIN_NAME]" at bounding box center [664, 69] width 164 height 23
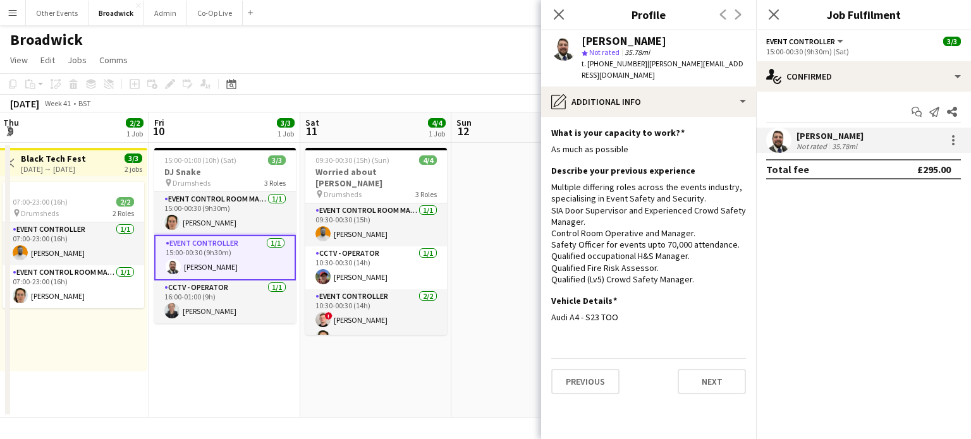
click at [727, 64] on div "[PERSON_NAME] star Not rated 35.78mi t. [PHONE_NUMBER] | [PERSON_NAME][EMAIL_AD…" at bounding box center [648, 58] width 215 height 56
drag, startPoint x: 727, startPoint y: 64, endPoint x: 606, endPoint y: 70, distance: 120.9
click at [606, 70] on div "[PERSON_NAME] star Not rated 35.78mi t. [PHONE_NUMBER] | [PERSON_NAME][EMAIL_AD…" at bounding box center [648, 58] width 215 height 56
copy app-crew-profile "447545636026 | [PERSON_NAME][EMAIL_ADDRESS][DOMAIN_NAME] pencil4"
click at [237, 207] on app-card-role "Event Control Room Manager [DATE] 15:00-00:30 (9h30m) [PERSON_NAME]" at bounding box center [225, 213] width 142 height 43
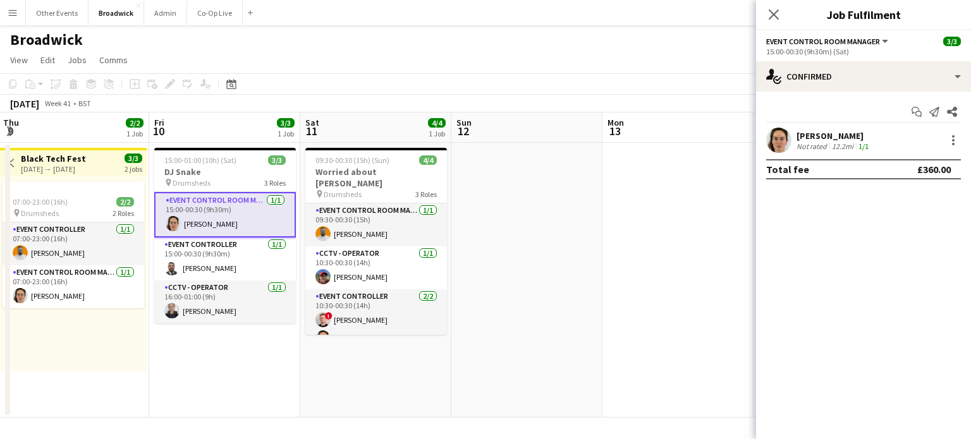
click at [228, 223] on app-card-role "Event Control Room Manager [DATE] 15:00-00:30 (9h30m) [PERSON_NAME]" at bounding box center [225, 215] width 142 height 46
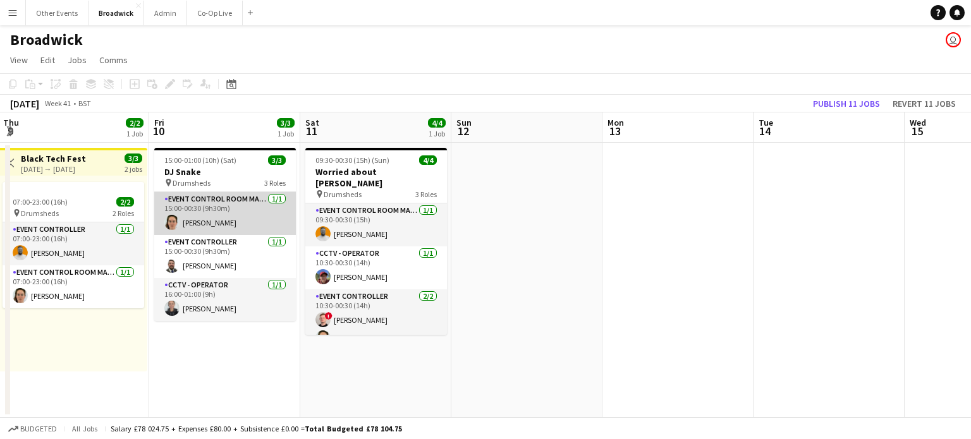
click at [224, 218] on app-card-role "Event Control Room Manager [DATE] 15:00-00:30 (9h30m) [PERSON_NAME]" at bounding box center [225, 213] width 142 height 43
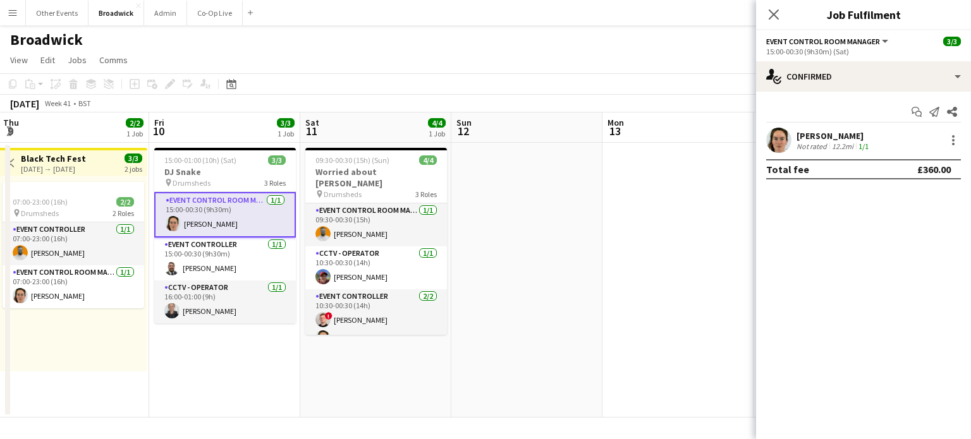
click at [779, 139] on app-user-avatar at bounding box center [778, 140] width 25 height 25
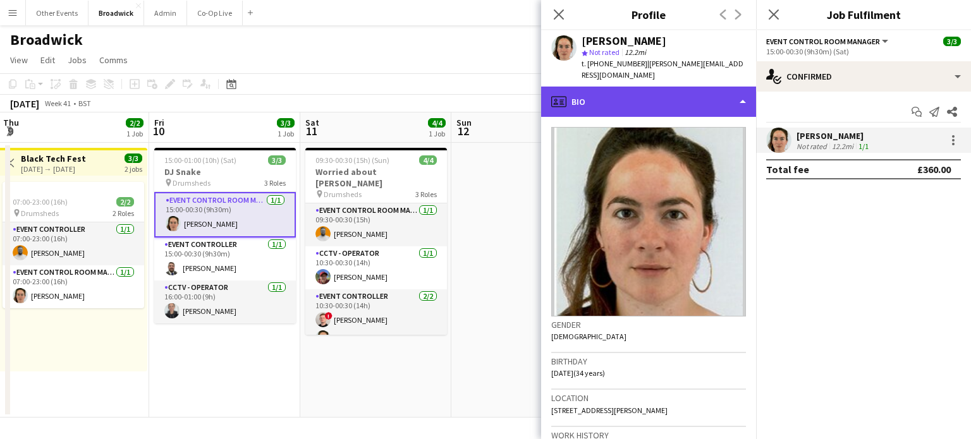
click at [684, 87] on div "profile Bio" at bounding box center [648, 102] width 215 height 30
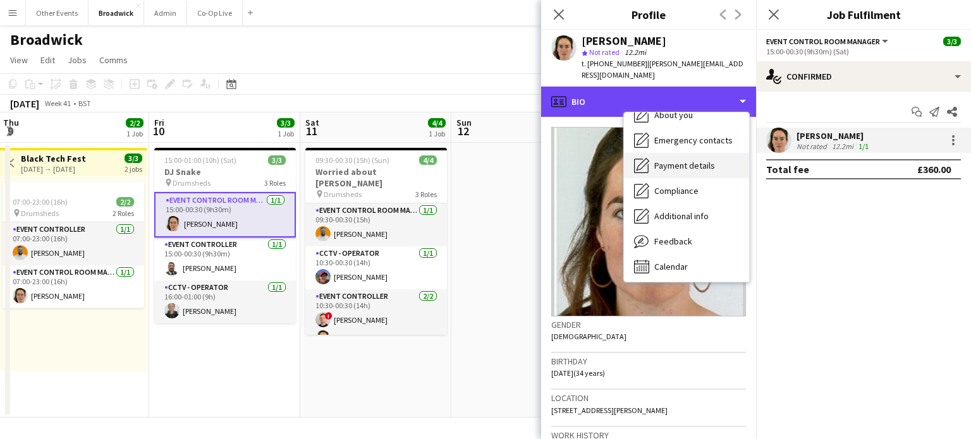
scroll to position [94, 0]
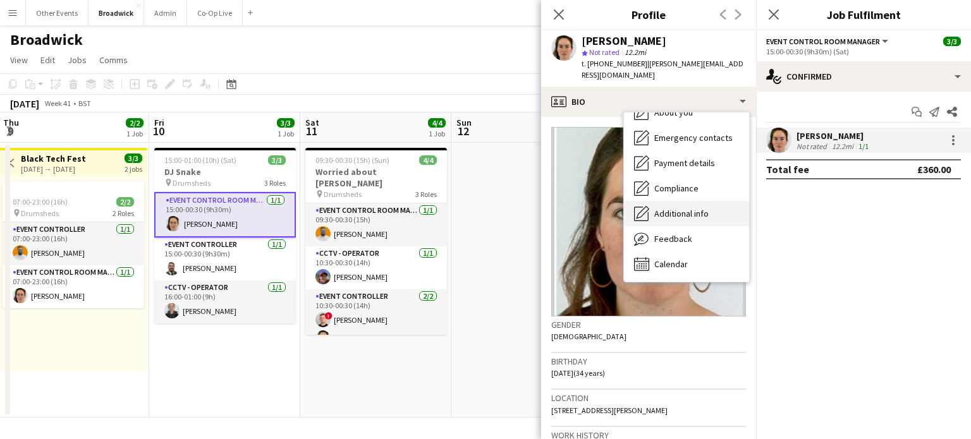
click at [680, 209] on div "Additional info Additional info" at bounding box center [686, 213] width 125 height 25
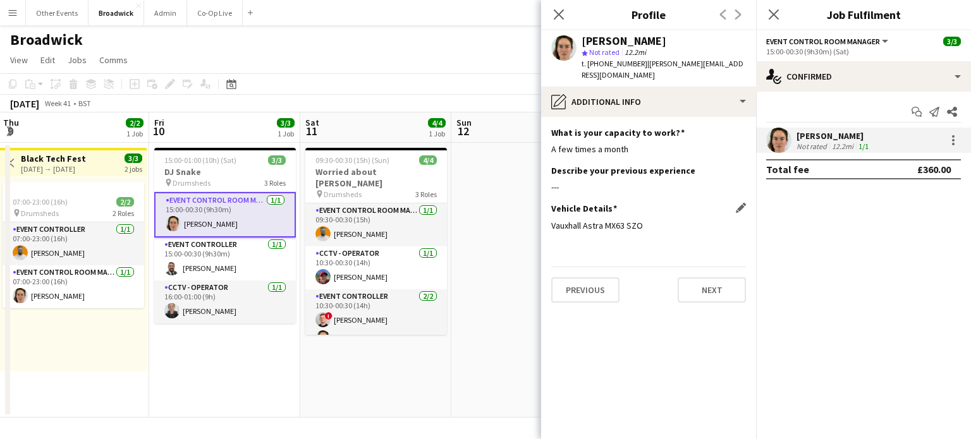
drag, startPoint x: 647, startPoint y: 211, endPoint x: 604, endPoint y: 214, distance: 43.1
click at [604, 220] on div "Vauxhall Astra MX63 SZO" at bounding box center [648, 225] width 195 height 11
drag, startPoint x: 734, startPoint y: 62, endPoint x: 587, endPoint y: 70, distance: 147.6
click at [587, 70] on div "[PERSON_NAME] star Not rated 12.2mi t. [PHONE_NUMBER] | [PERSON_NAME][EMAIL_ADD…" at bounding box center [648, 58] width 215 height 56
copy div "[PHONE_NUMBER] | [PERSON_NAME][EMAIL_ADDRESS][DOMAIN_NAME]"
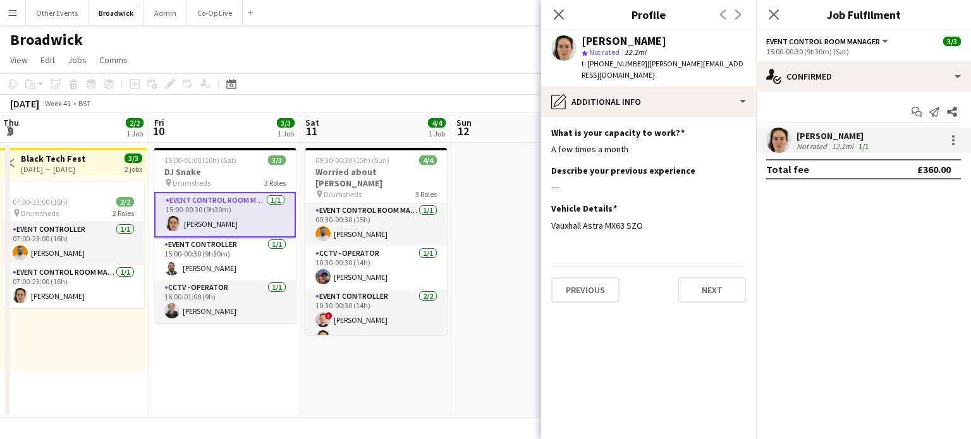
click at [473, 259] on app-date-cell at bounding box center [526, 280] width 151 height 275
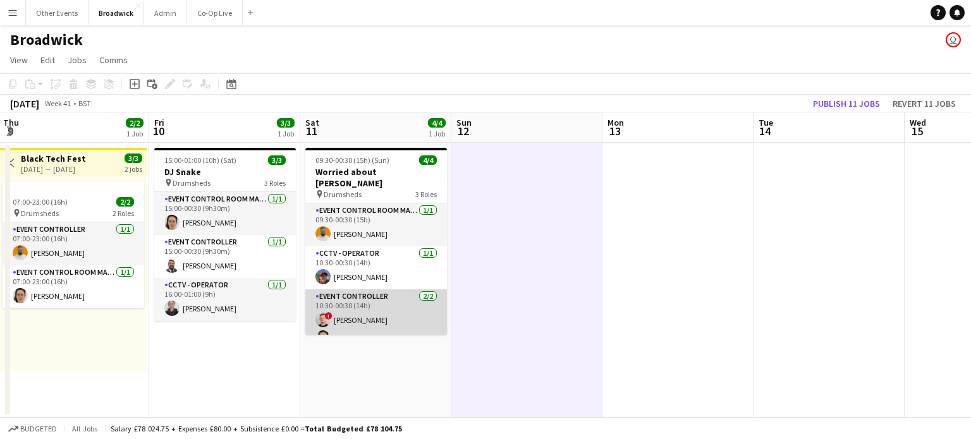
scroll to position [4, 0]
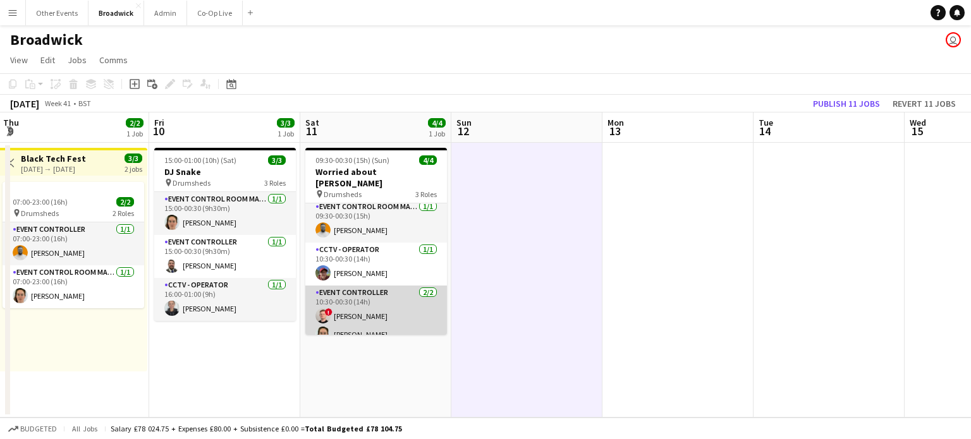
click at [343, 286] on app-card-role "Event Controller [DATE] 10:30-00:30 (14h) ! [PERSON_NAME] [PERSON_NAME]" at bounding box center [376, 316] width 142 height 61
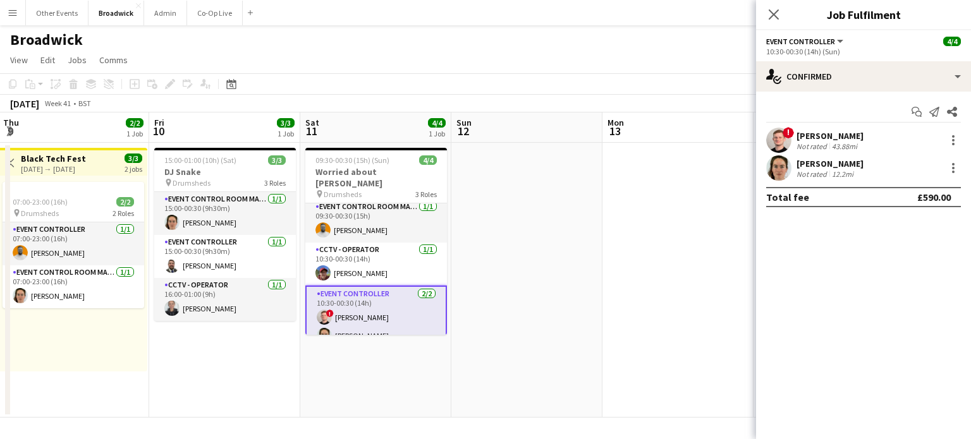
click at [841, 144] on div "43.88mi" at bounding box center [845, 146] width 30 height 9
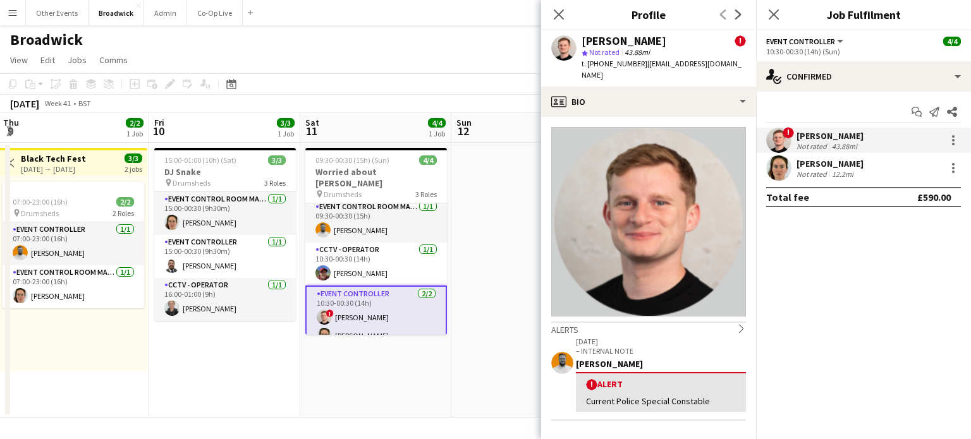
drag, startPoint x: 723, startPoint y: 65, endPoint x: 642, endPoint y: 69, distance: 81.7
click at [642, 69] on div "[PERSON_NAME] ! star Not rated 43.88mi t. [PHONE_NUMBER] | [EMAIL_ADDRESS][DOMA…" at bounding box center [648, 58] width 215 height 56
copy span "[EMAIL_ADDRESS][DOMAIN_NAME]"
click at [375, 200] on app-card-role "Event Control Room Manager [DATE] 09:30-00:30 (15h) [PERSON_NAME]" at bounding box center [376, 221] width 142 height 43
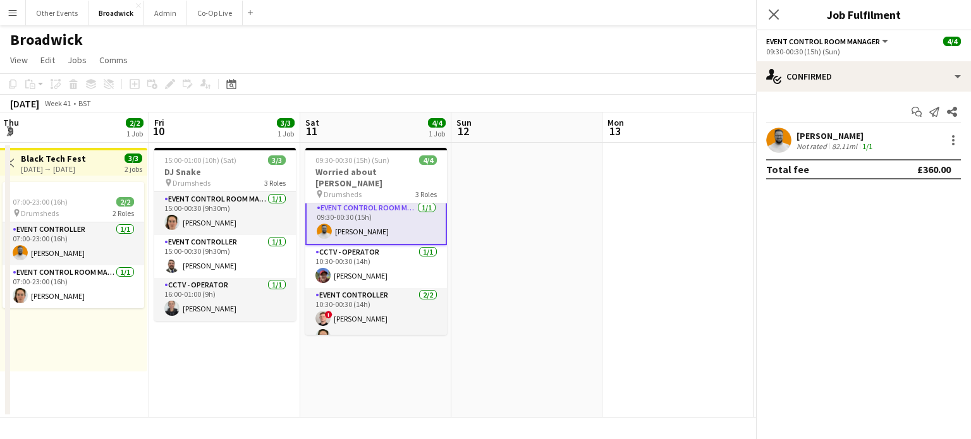
scroll to position [5, 0]
click at [782, 135] on app-user-avatar at bounding box center [778, 140] width 25 height 25
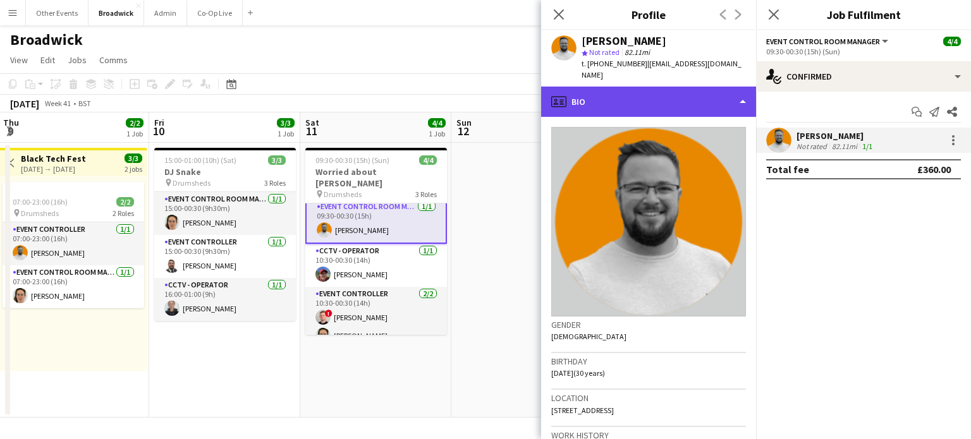
click at [716, 98] on div "profile Bio" at bounding box center [648, 102] width 215 height 30
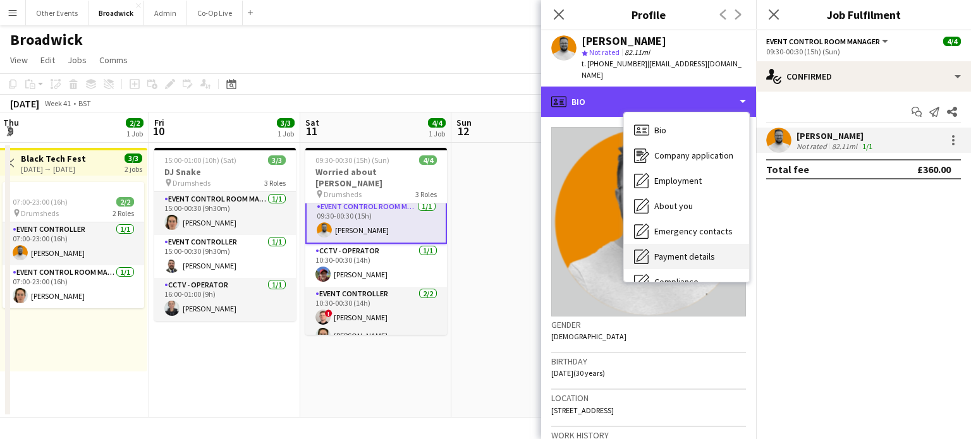
scroll to position [94, 0]
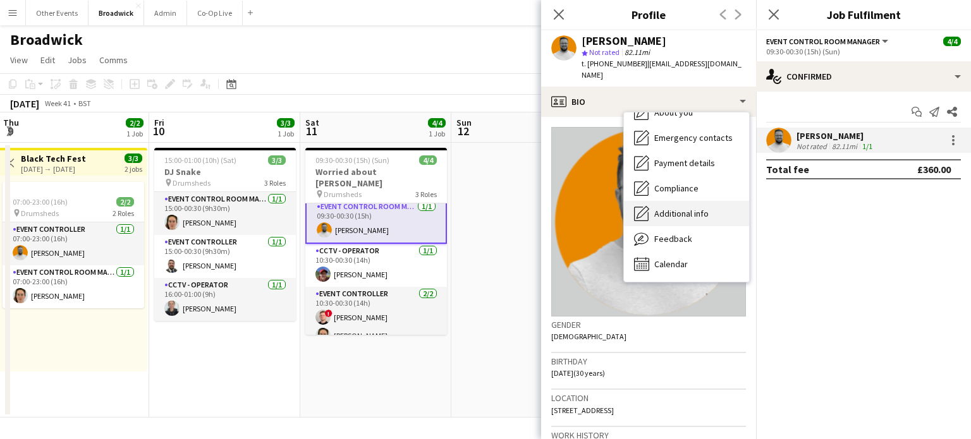
click at [680, 208] on span "Additional info" at bounding box center [681, 213] width 54 height 11
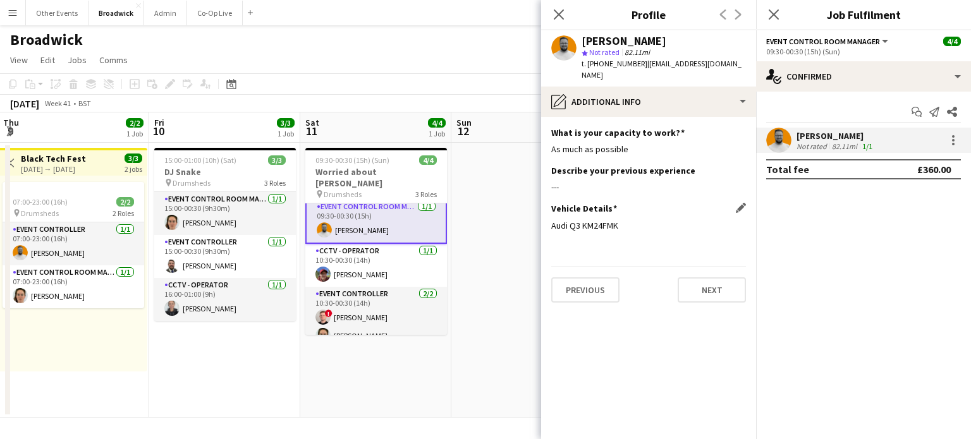
drag, startPoint x: 622, startPoint y: 226, endPoint x: 582, endPoint y: 224, distance: 40.5
click at [582, 224] on div "Audi Q3 KM24FMK" at bounding box center [648, 225] width 195 height 11
copy div "KM24FMK"
drag, startPoint x: 635, startPoint y: 65, endPoint x: 587, endPoint y: 66, distance: 48.7
click at [587, 66] on span "t. [PHONE_NUMBER]" at bounding box center [615, 63] width 66 height 9
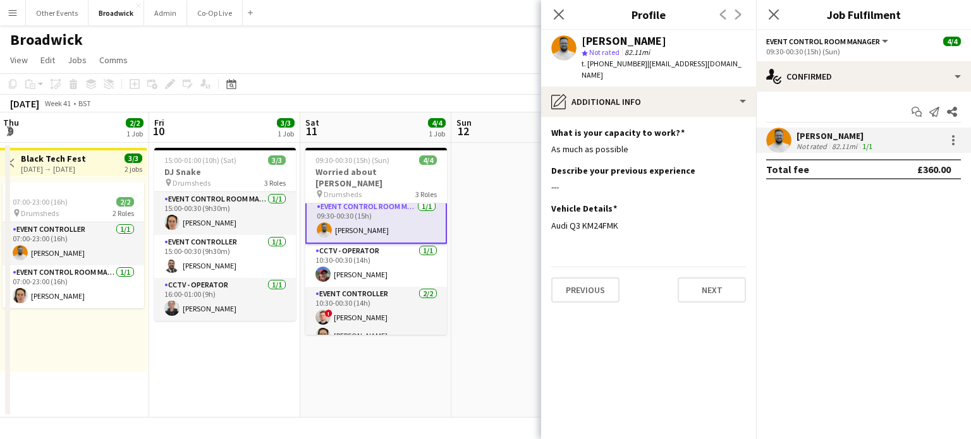
copy span "[PHONE_NUMBER]"
click at [384, 257] on app-card-role "CCTV - Operator [DATE] 10:30-00:30 (14h) [PERSON_NAME]" at bounding box center [376, 265] width 142 height 43
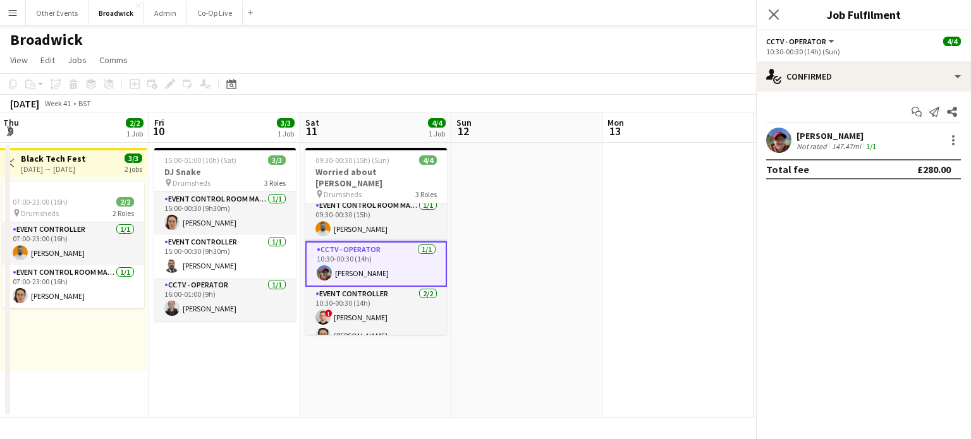
scroll to position [4, 0]
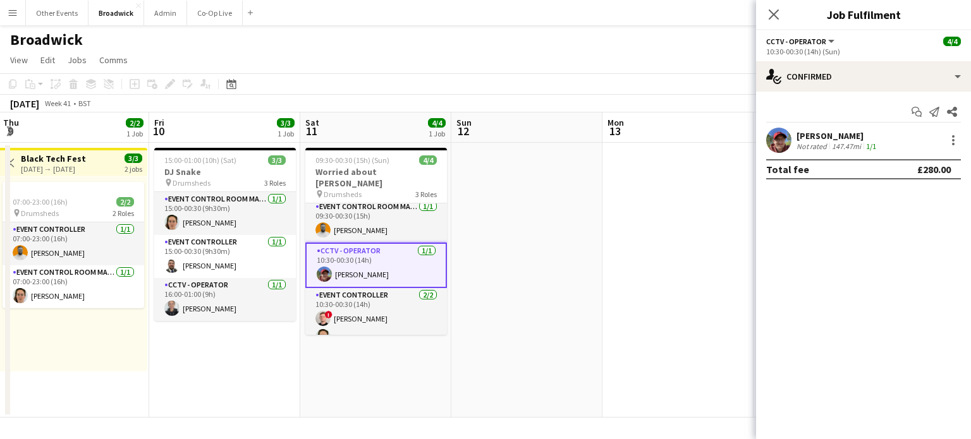
click at [788, 145] on app-user-avatar at bounding box center [778, 140] width 25 height 25
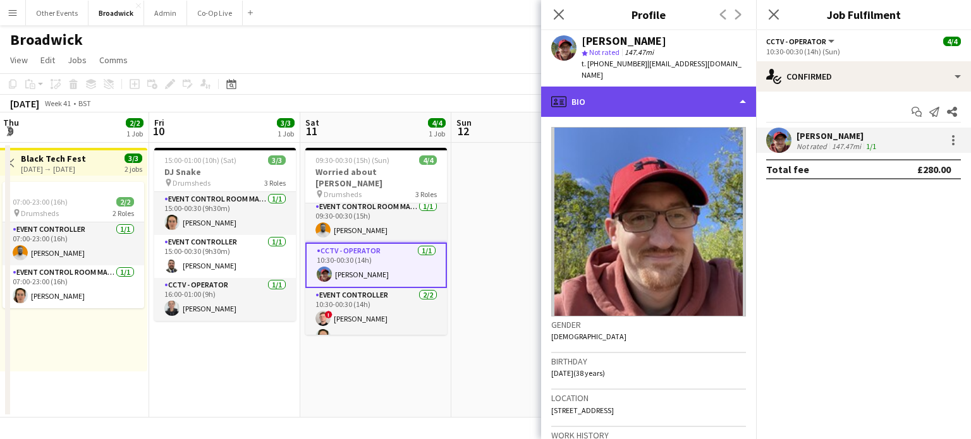
click at [675, 87] on div "profile Bio" at bounding box center [648, 102] width 215 height 30
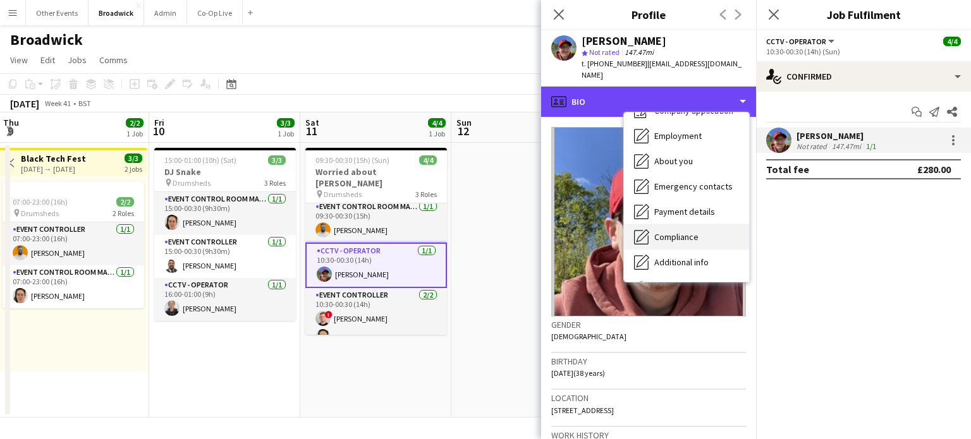
scroll to position [51, 0]
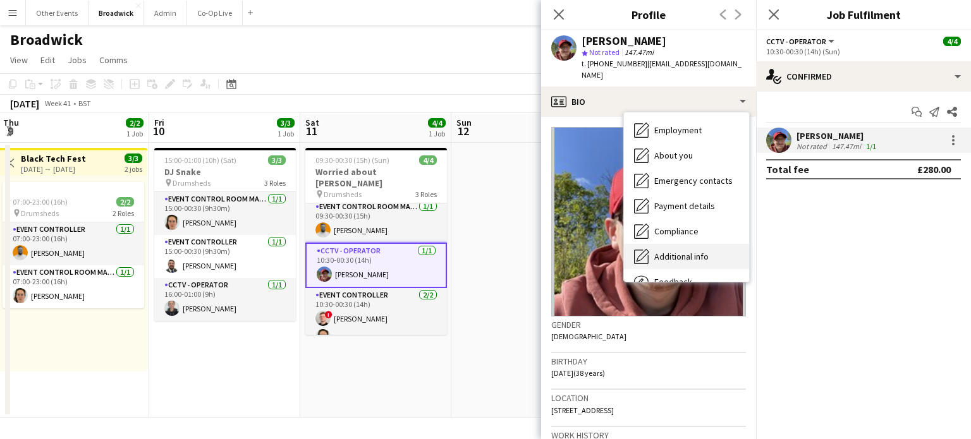
click at [692, 251] on span "Additional info" at bounding box center [681, 256] width 54 height 11
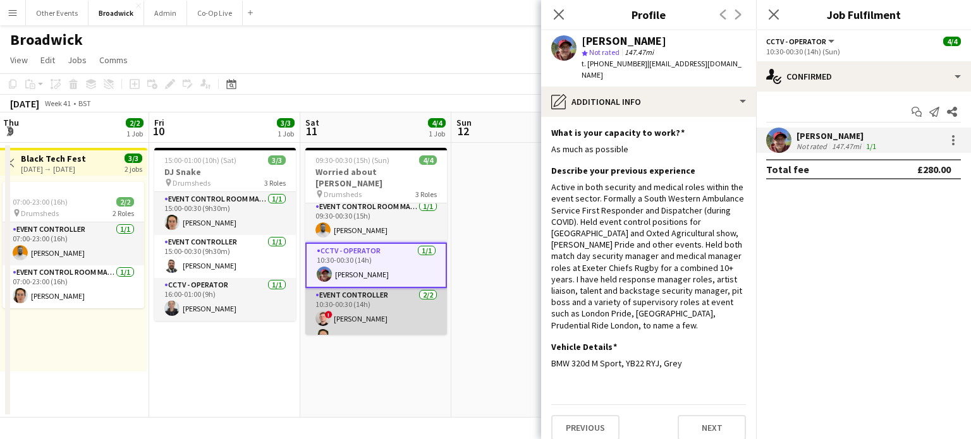
click at [346, 313] on app-card-role "Event Controller [DATE] 10:30-00:30 (14h) ! [PERSON_NAME] [PERSON_NAME]" at bounding box center [376, 318] width 142 height 61
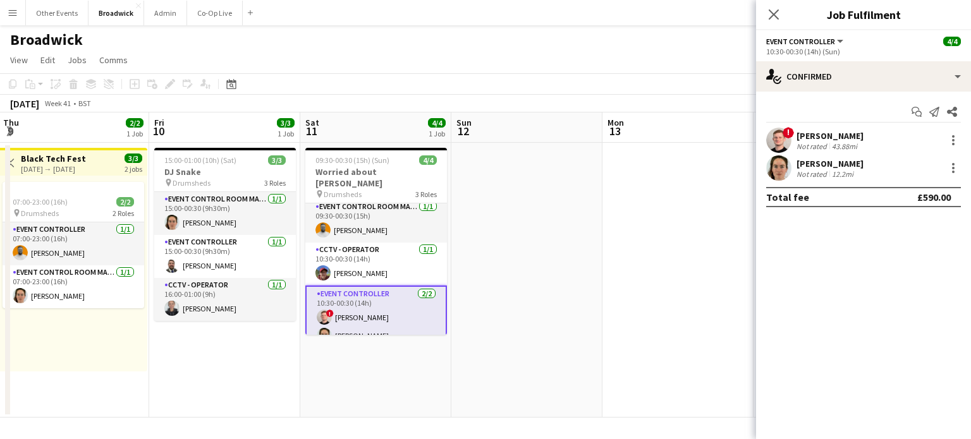
click at [801, 143] on div "Not rated" at bounding box center [813, 146] width 33 height 9
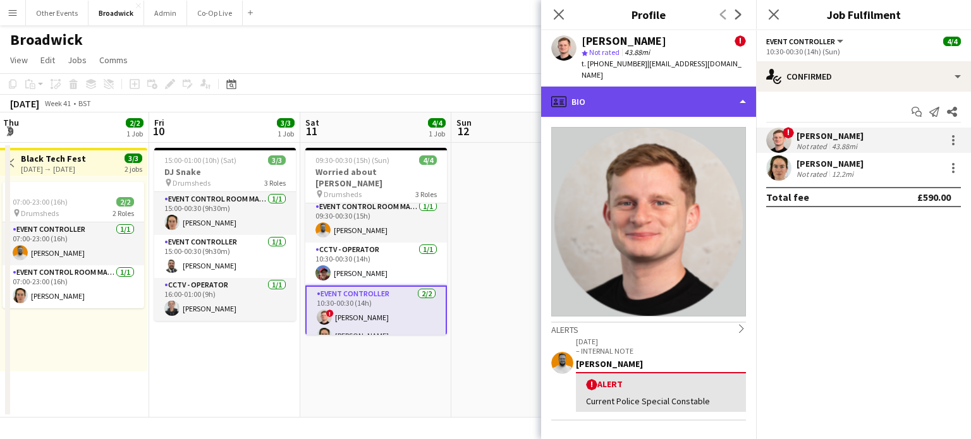
click at [732, 89] on div "profile Bio" at bounding box center [648, 102] width 215 height 30
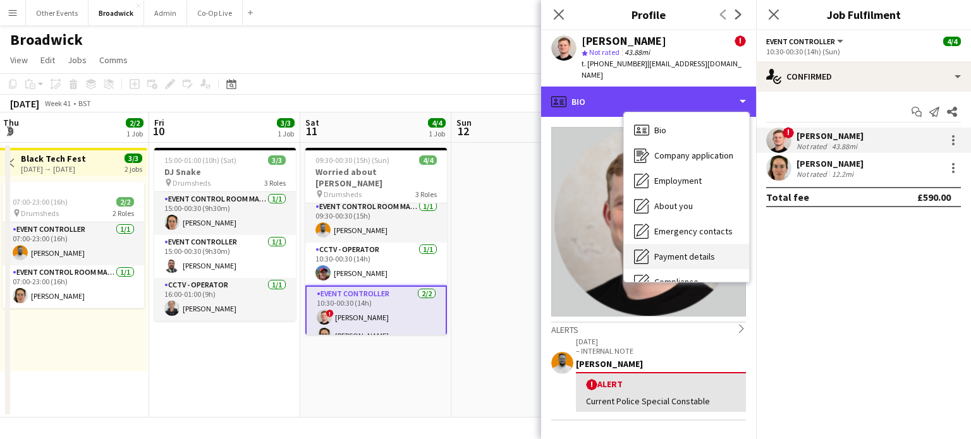
scroll to position [94, 0]
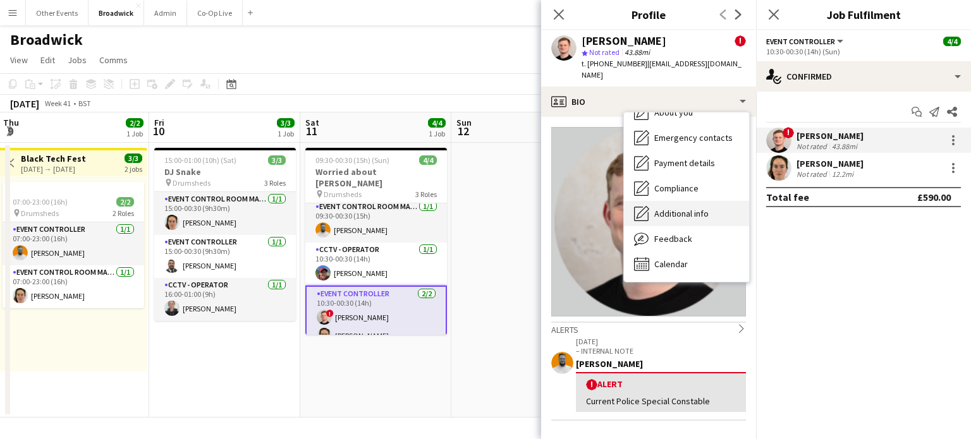
click at [689, 208] on span "Additional info" at bounding box center [681, 213] width 54 height 11
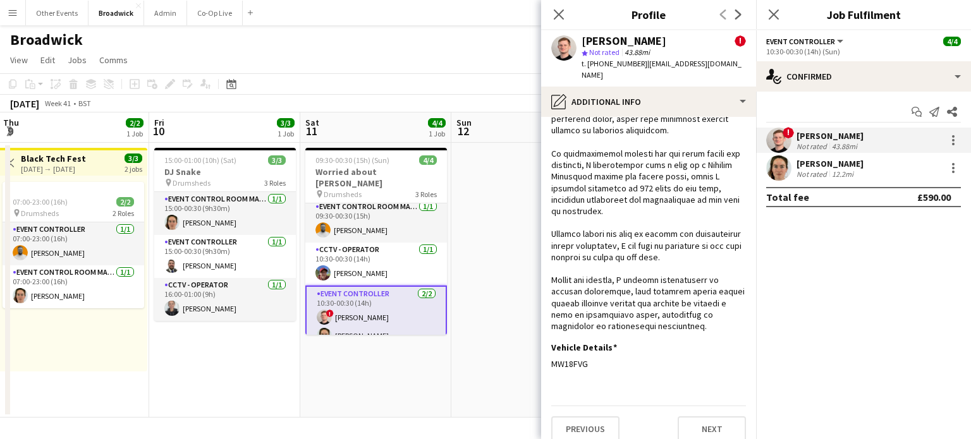
scroll to position [297, 0]
drag, startPoint x: 589, startPoint y: 353, endPoint x: 547, endPoint y: 356, distance: 41.8
click at [547, 356] on app-section-data-types "What is your capacity to work? Edit this field As much as possible Describe you…" at bounding box center [648, 278] width 215 height 322
drag, startPoint x: 725, startPoint y: 63, endPoint x: 589, endPoint y: 73, distance: 136.3
click at [589, 73] on div "[PERSON_NAME] ! star Not rated 43.88mi t. [PHONE_NUMBER] | [EMAIL_ADDRESS][DOMA…" at bounding box center [648, 58] width 215 height 56
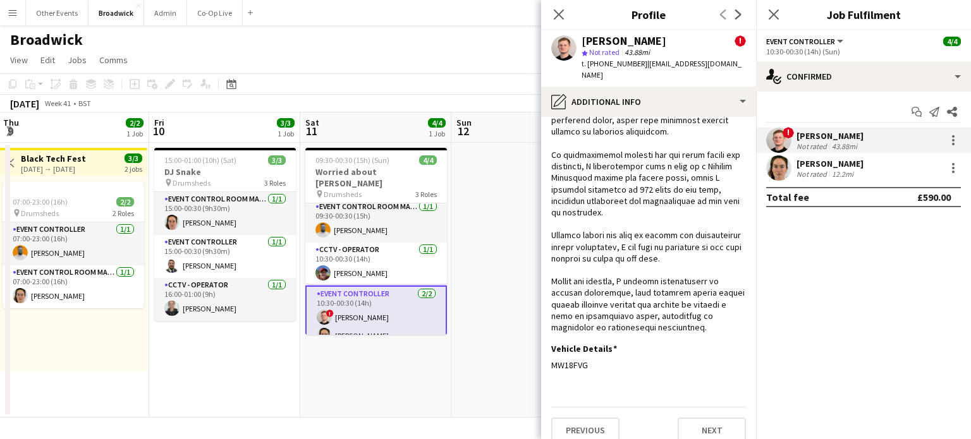
click at [780, 165] on app-user-avatar at bounding box center [778, 168] width 25 height 25
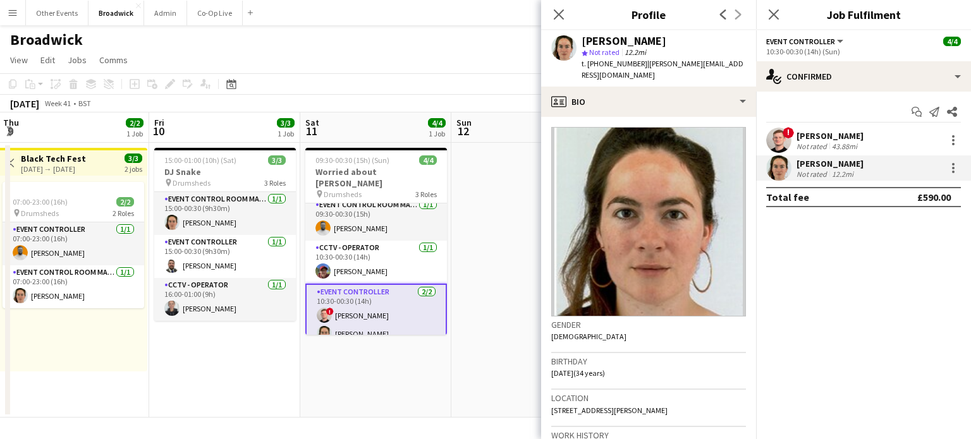
scroll to position [0, 0]
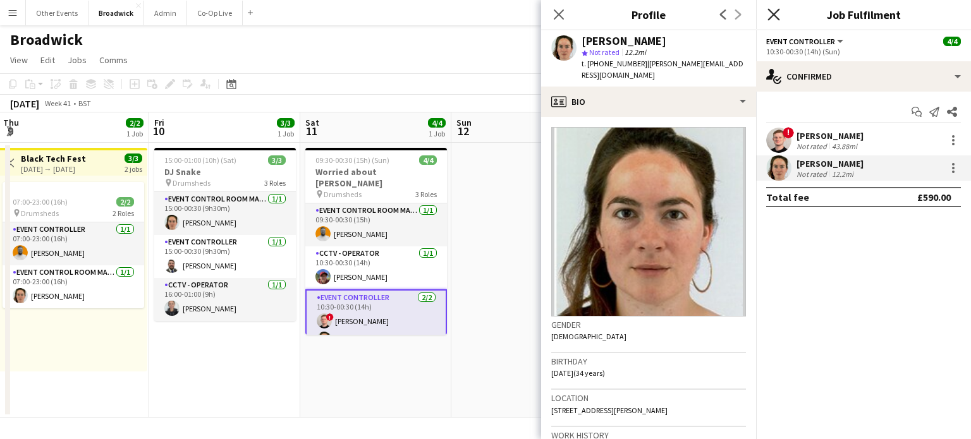
click at [773, 15] on icon at bounding box center [774, 14] width 12 height 12
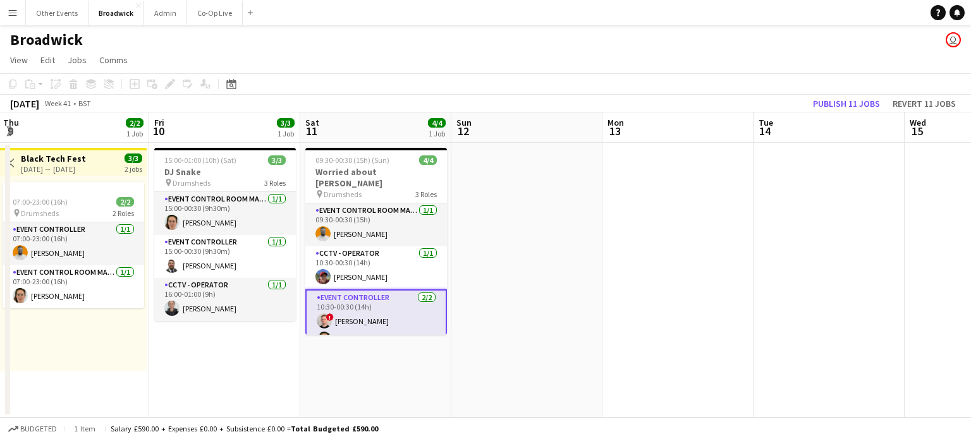
click at [603, 85] on app-toolbar "Copy Paste Paste Ctrl+V Paste with crew Ctrl+Shift+V Paste linked Job [GEOGRAPH…" at bounding box center [485, 83] width 971 height 21
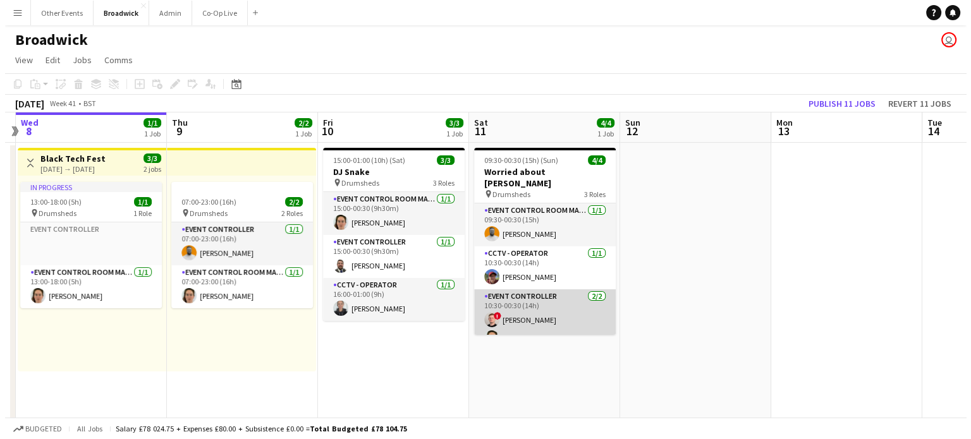
scroll to position [2, 0]
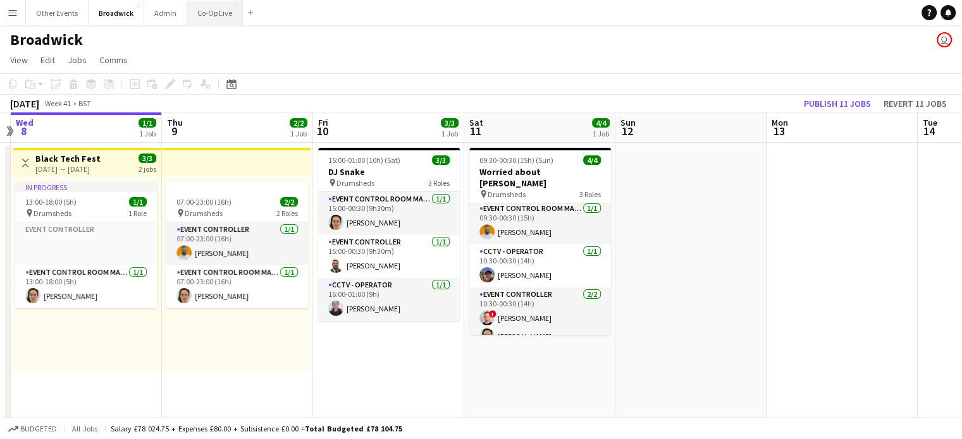
click at [196, 16] on button "Co-Op Live Close" at bounding box center [215, 13] width 56 height 25
